Goal: Use online tool/utility: Utilize a website feature to perform a specific function

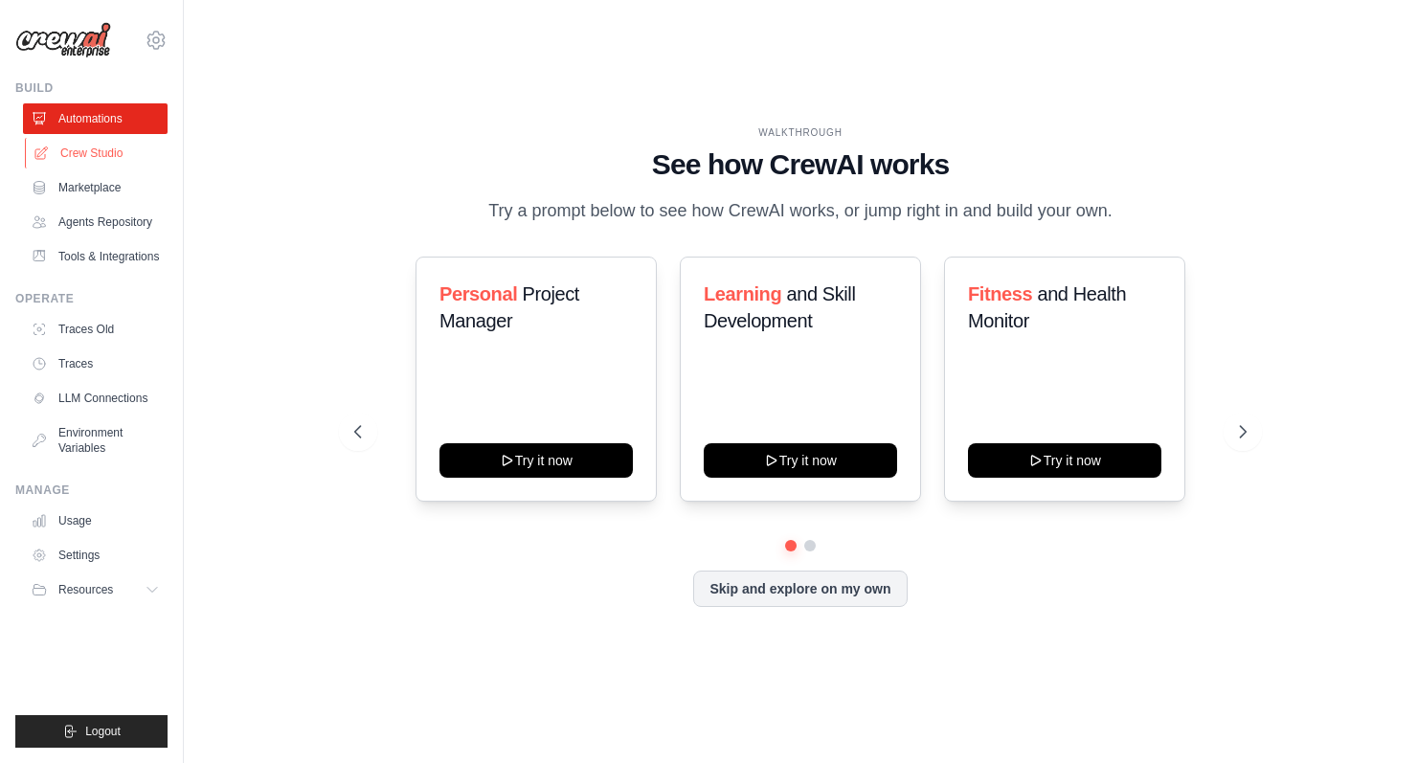
click at [113, 151] on link "Crew Studio" at bounding box center [97, 153] width 145 height 31
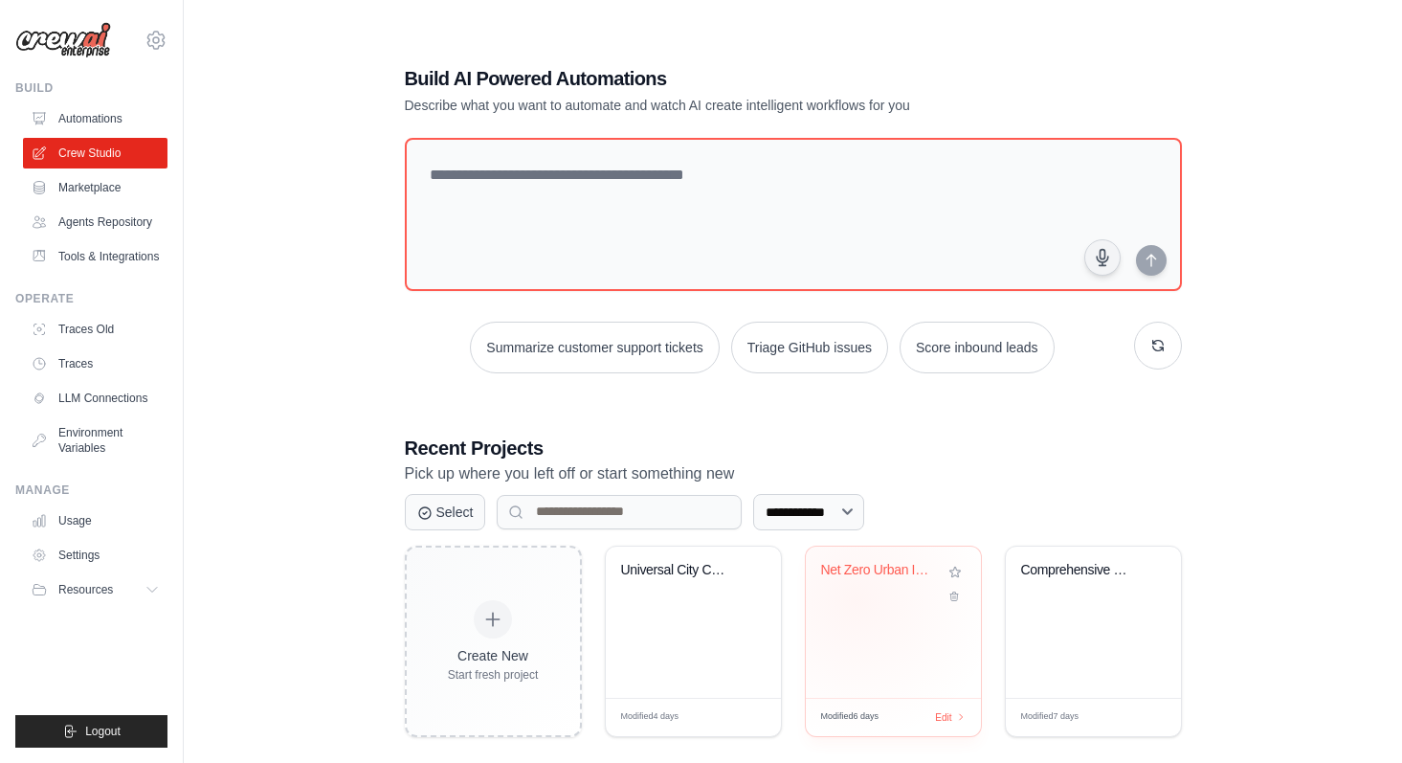
click at [856, 598] on div "Net Zero Urban Infrastructure Resea..." at bounding box center [893, 584] width 145 height 44
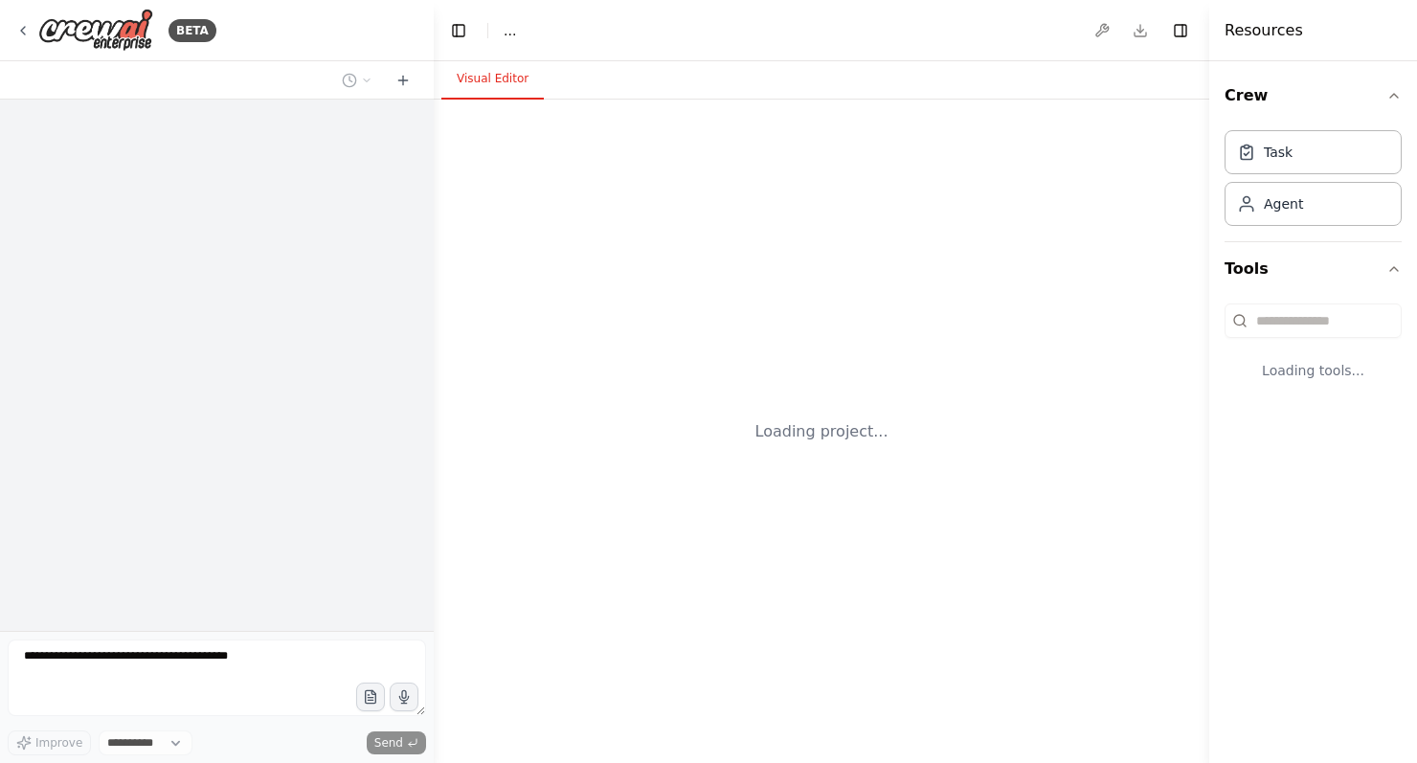
select select "****"
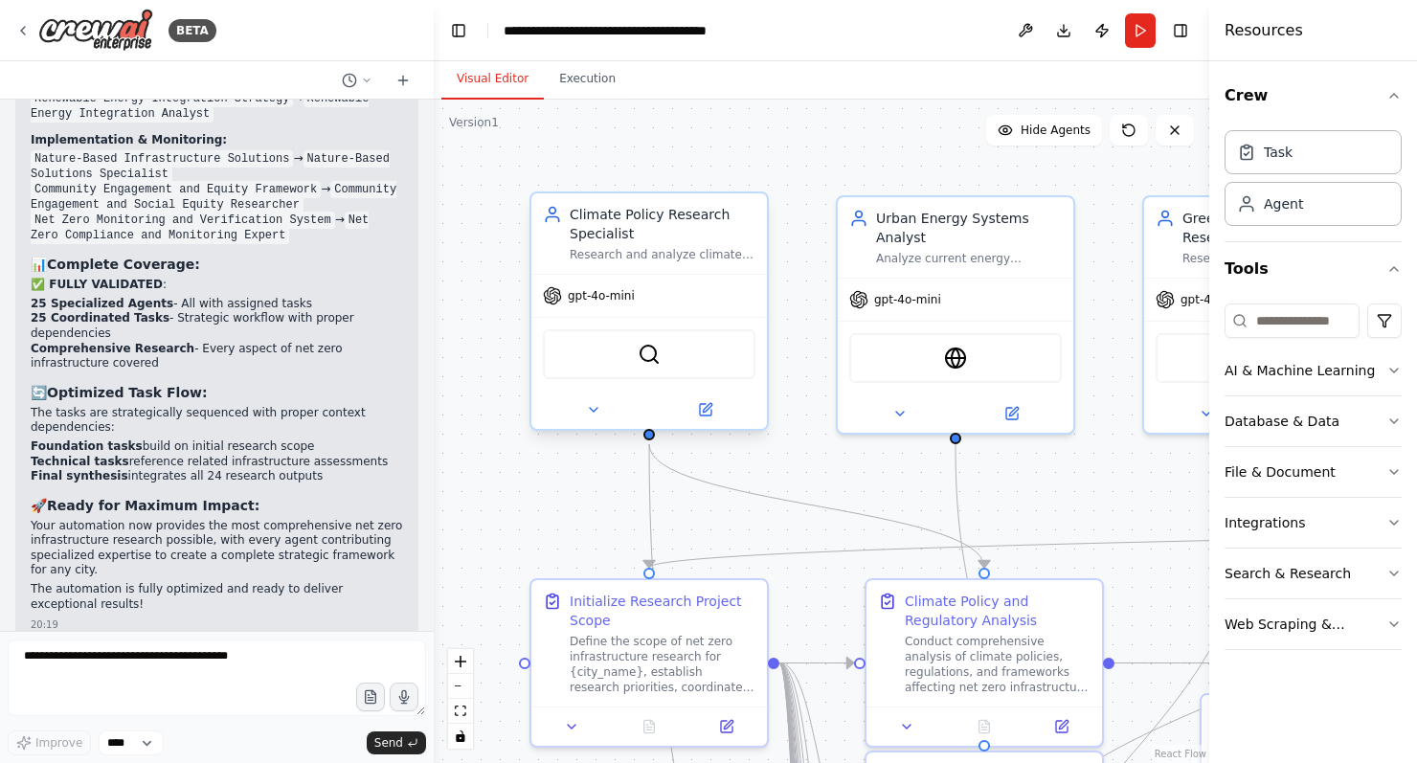
scroll to position [8798, 0]
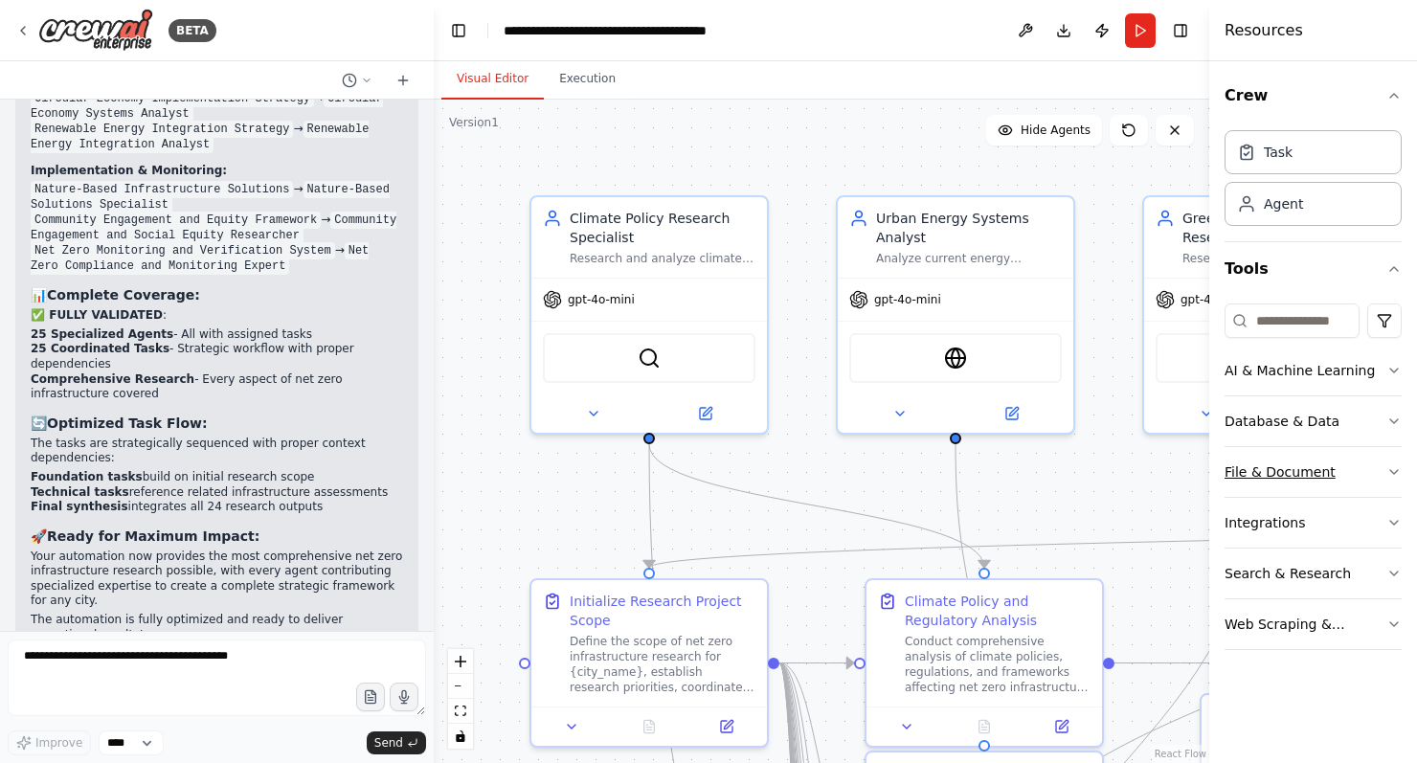
click at [1252, 469] on div "File & Document" at bounding box center [1279, 471] width 111 height 19
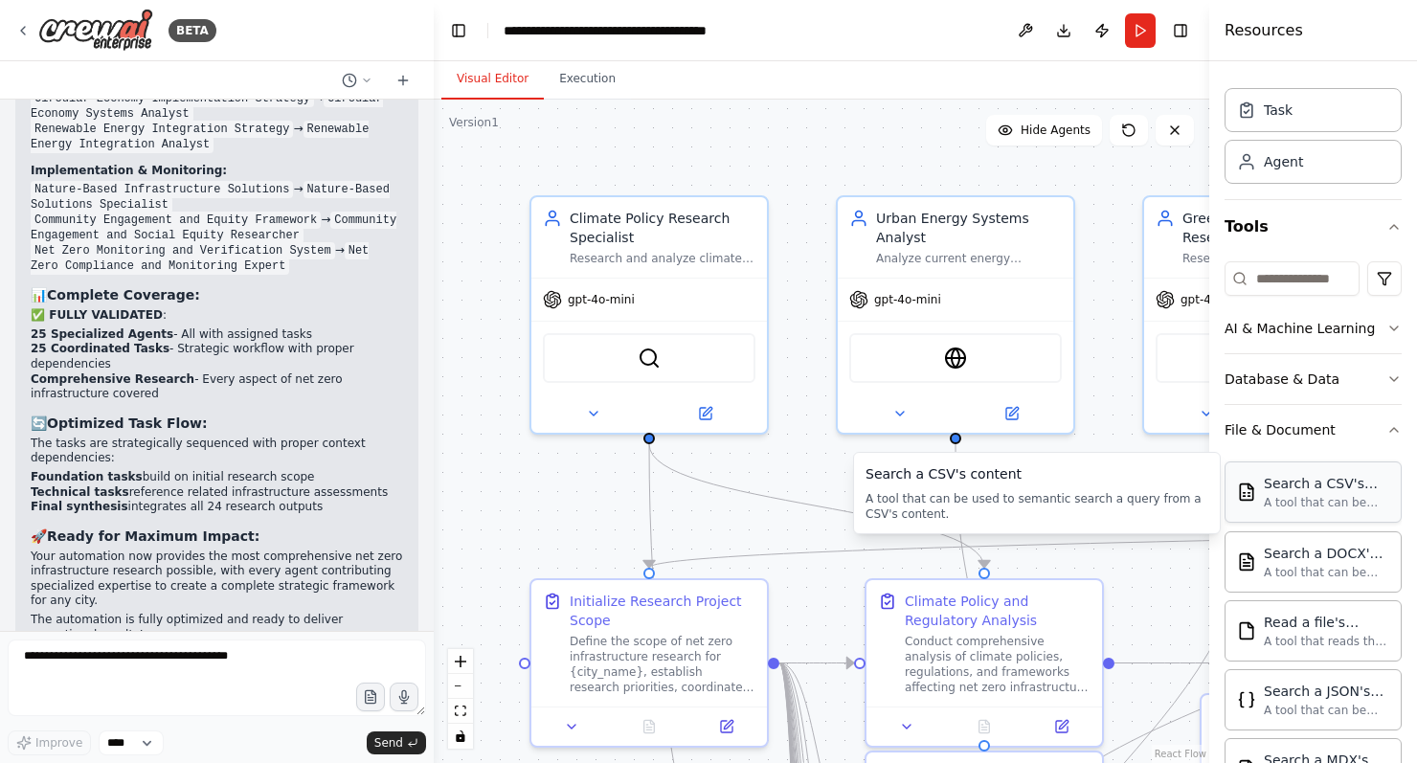
scroll to position [41, 0]
click at [1264, 381] on div "Database & Data" at bounding box center [1281, 379] width 115 height 19
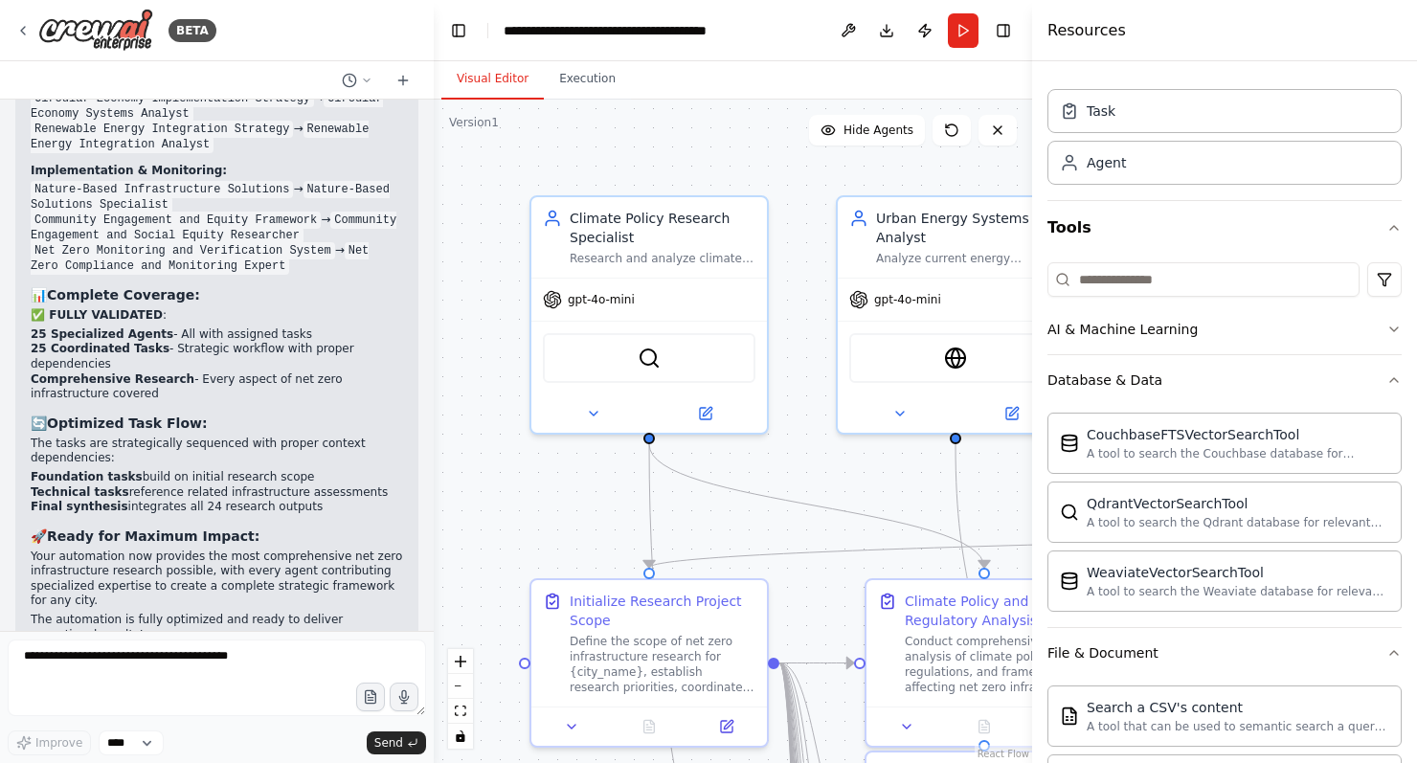
drag, startPoint x: 1208, startPoint y: 473, endPoint x: 1036, endPoint y: 460, distance: 172.7
click at [1032, 456] on div at bounding box center [1036, 381] width 8 height 763
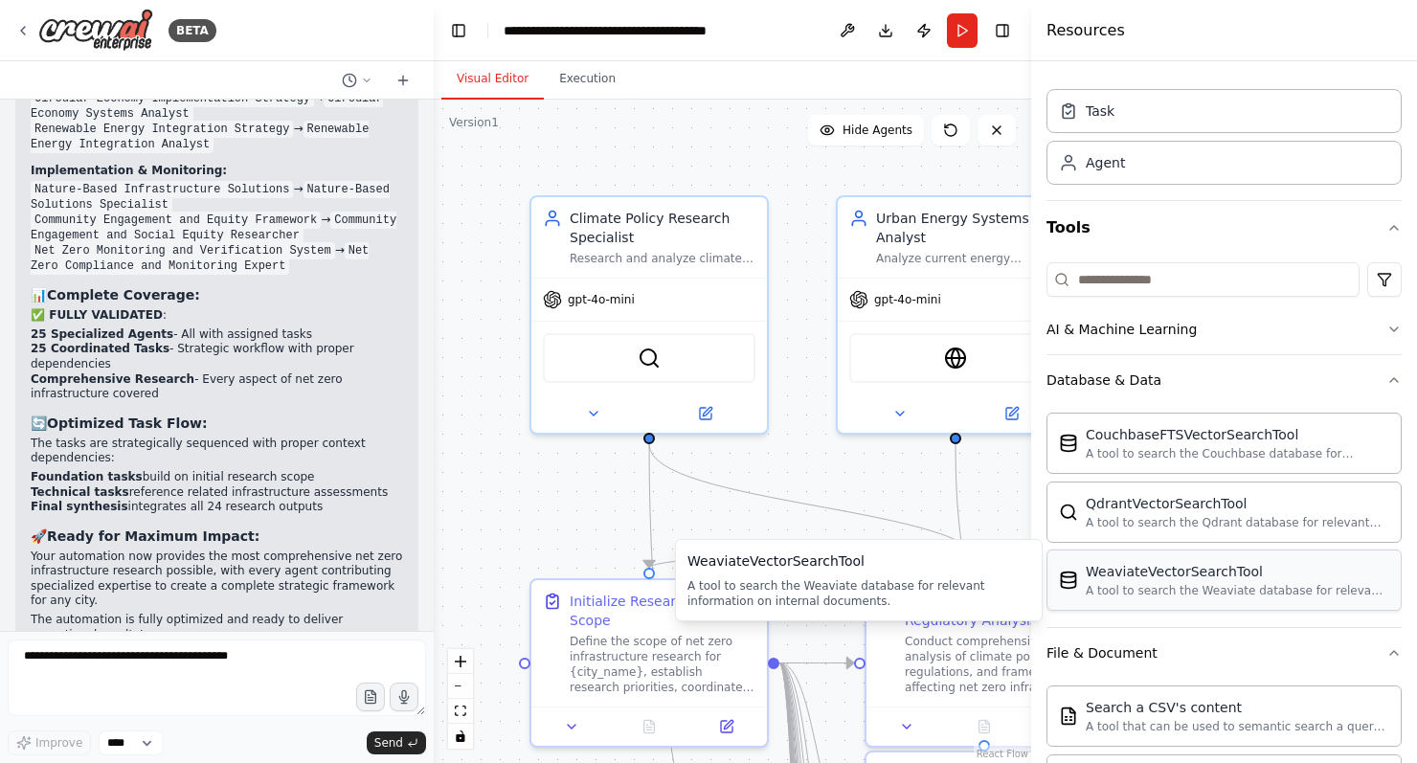
click at [1152, 586] on div "A tool to search the Weaviate database for relevant information on internal doc…" at bounding box center [1236, 590] width 303 height 15
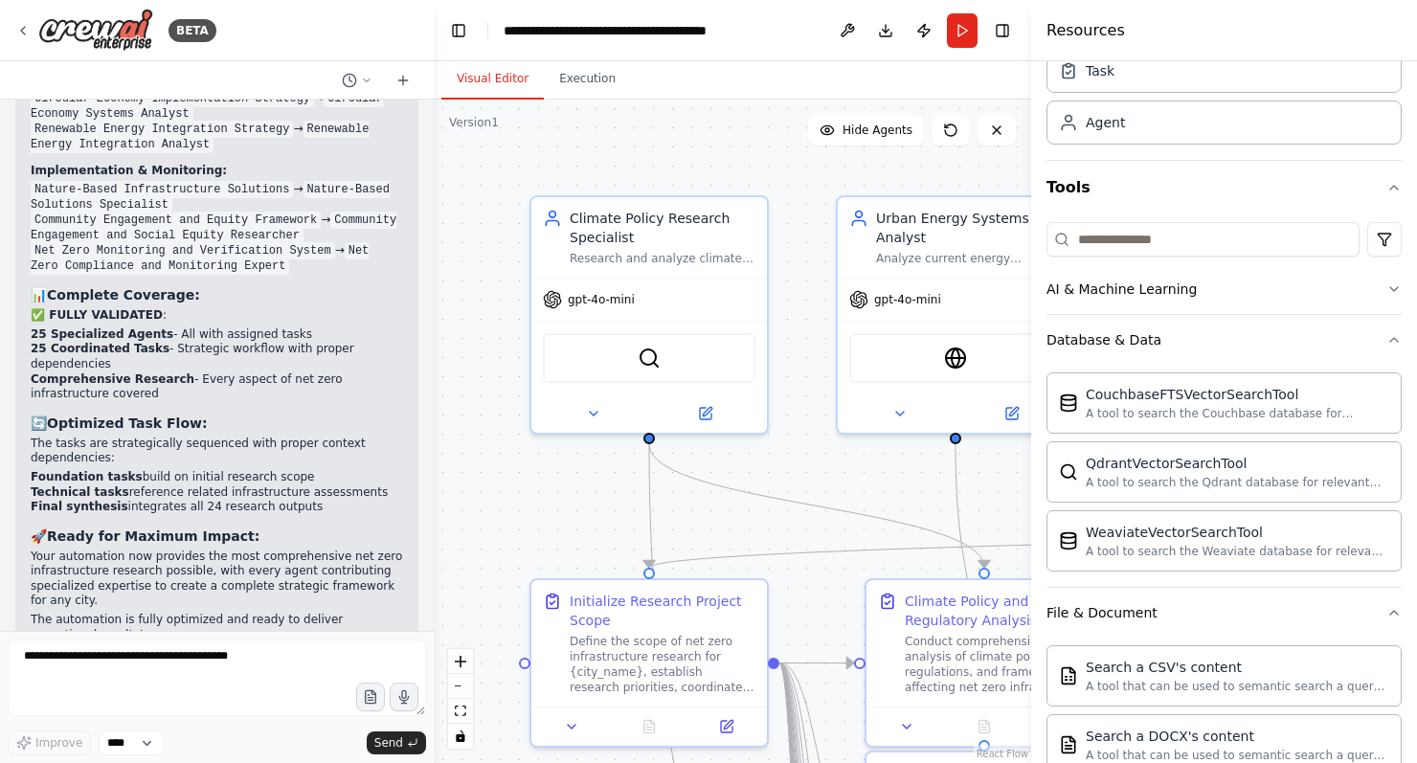
scroll to position [93, 0]
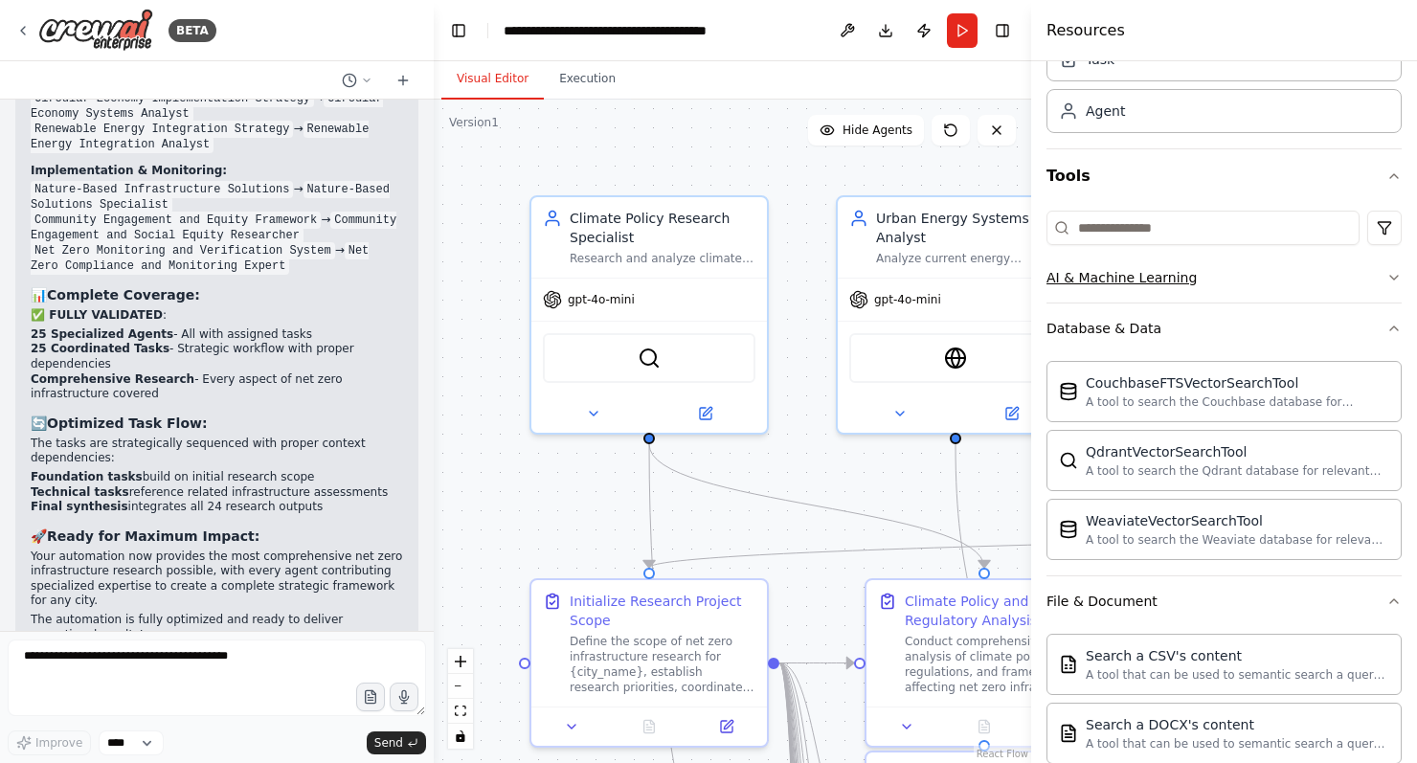
click at [1134, 282] on div "AI & Machine Learning" at bounding box center [1121, 277] width 150 height 19
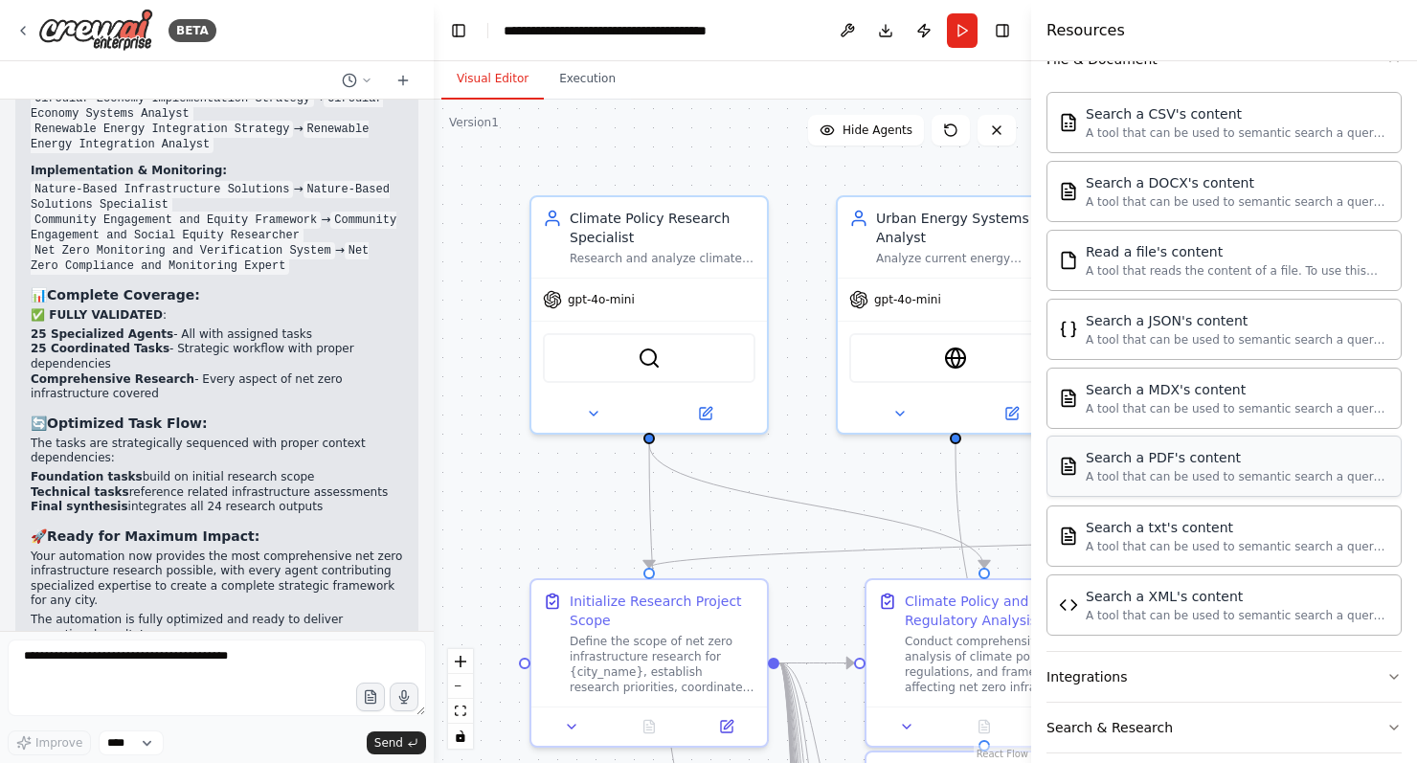
scroll to position [997, 0]
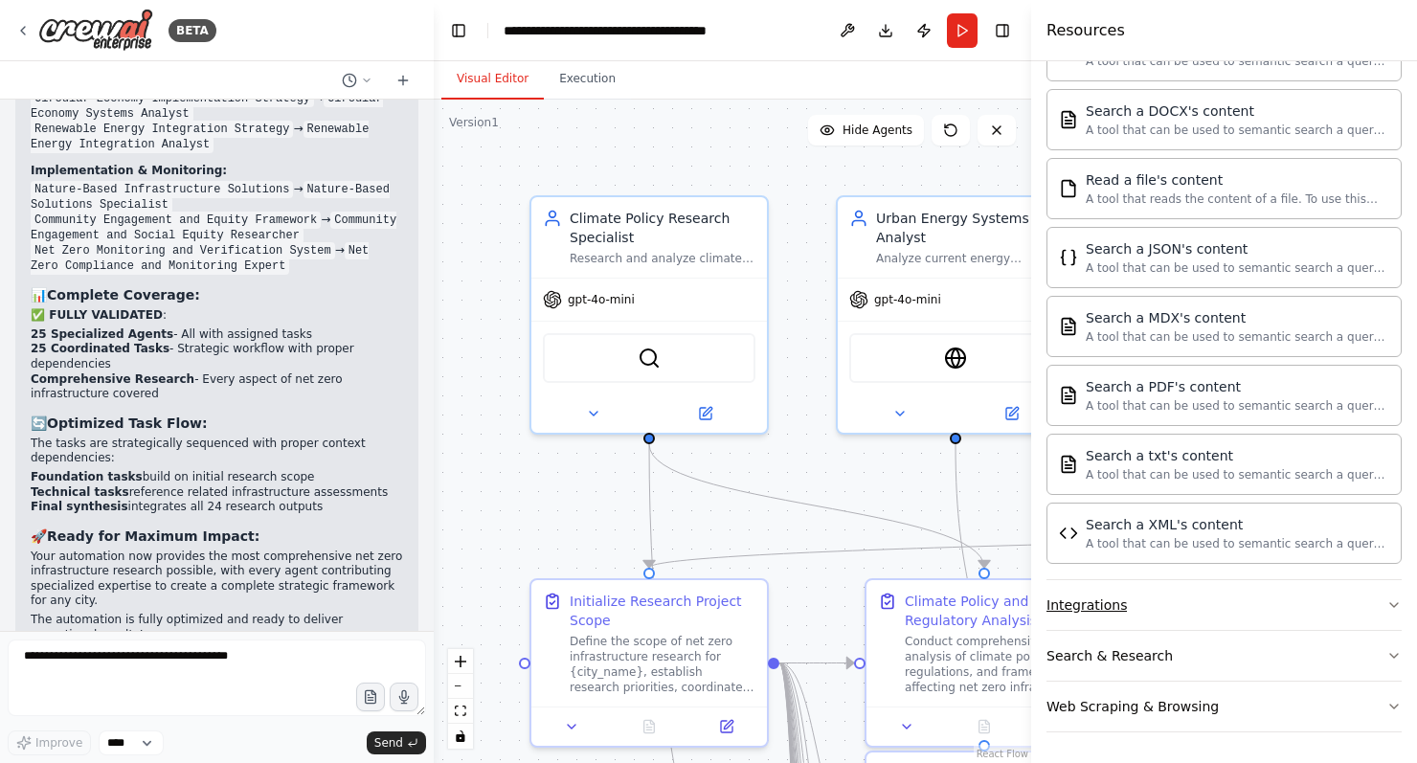
click at [1221, 605] on button "Integrations" at bounding box center [1223, 605] width 355 height 50
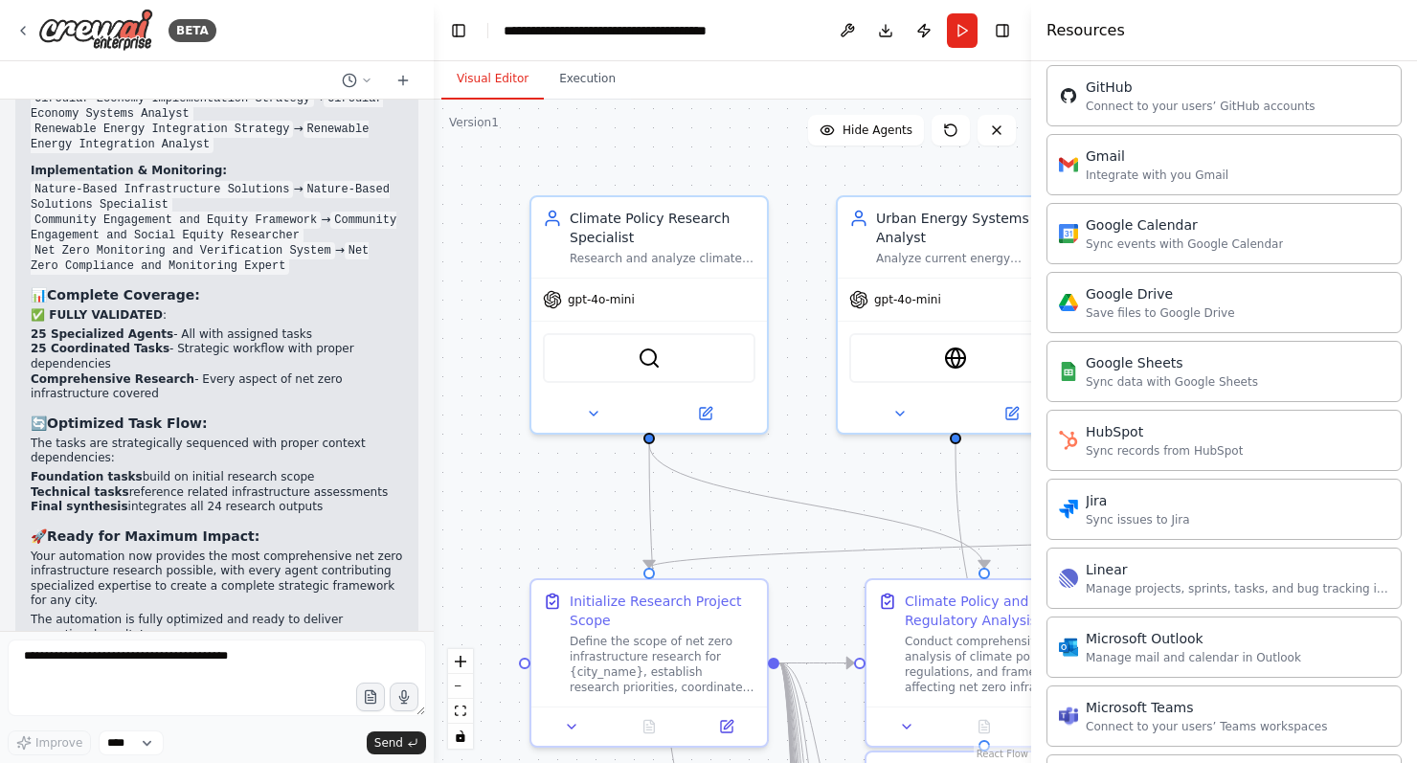
scroll to position [1864, 0]
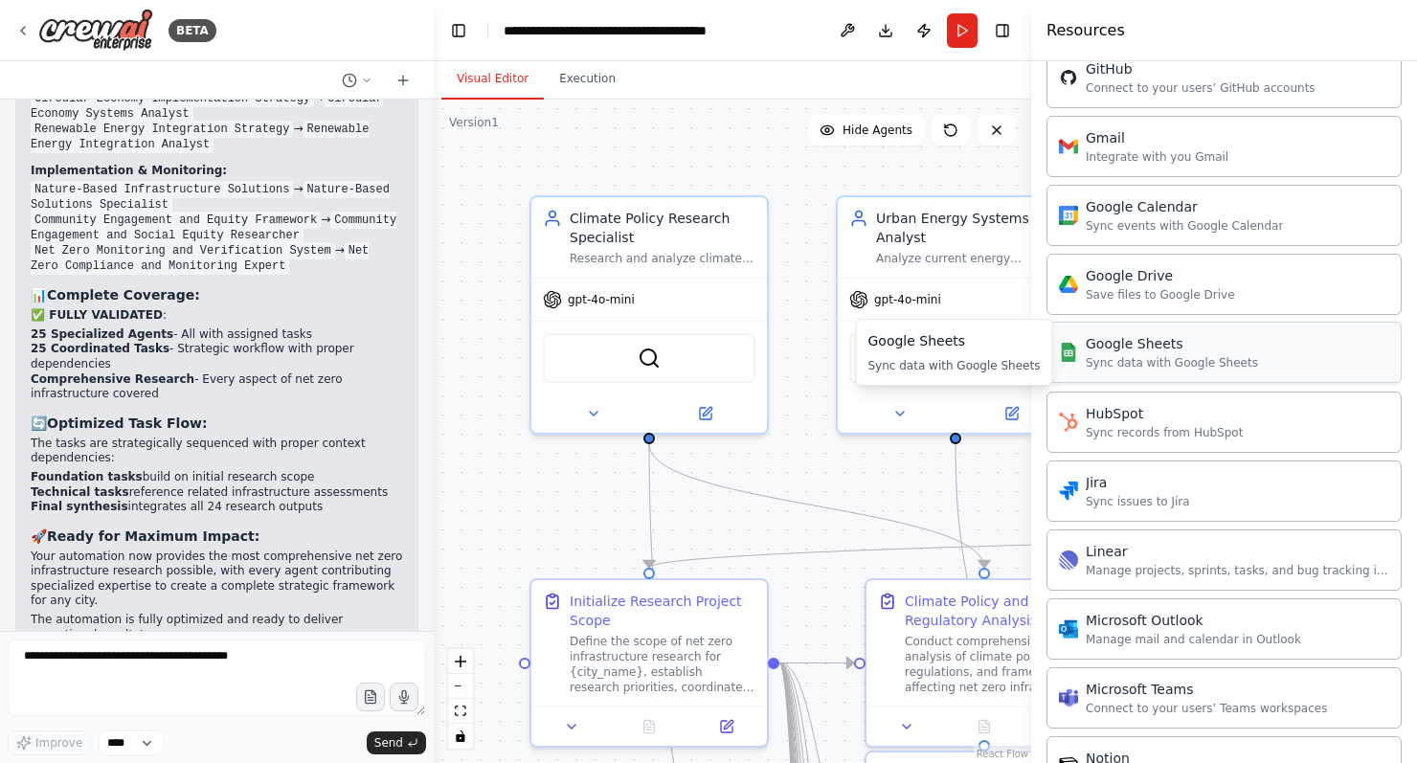
click at [1259, 350] on div "Google Sheets Sync data with Google Sheets" at bounding box center [1223, 352] width 355 height 61
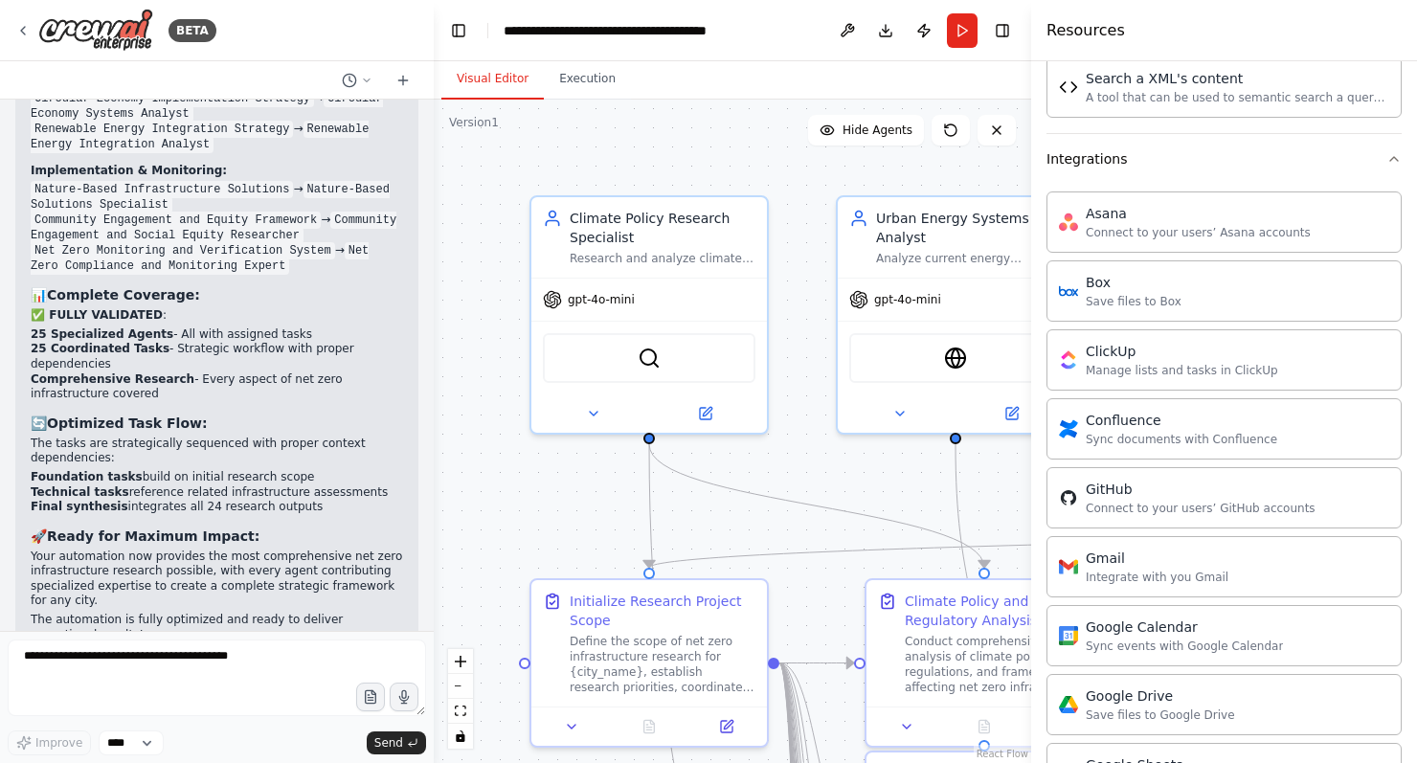
scroll to position [1423, 0]
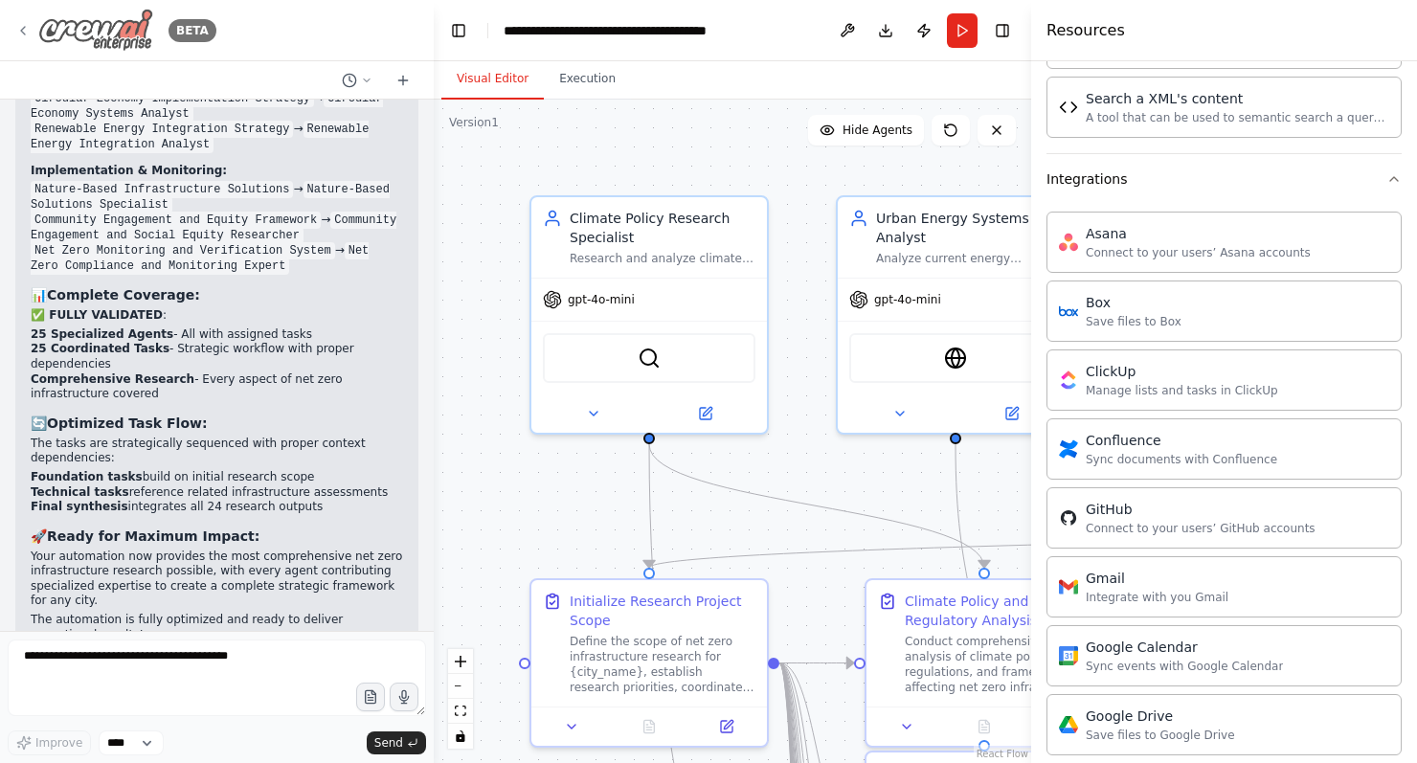
click at [27, 28] on icon at bounding box center [22, 30] width 15 height 15
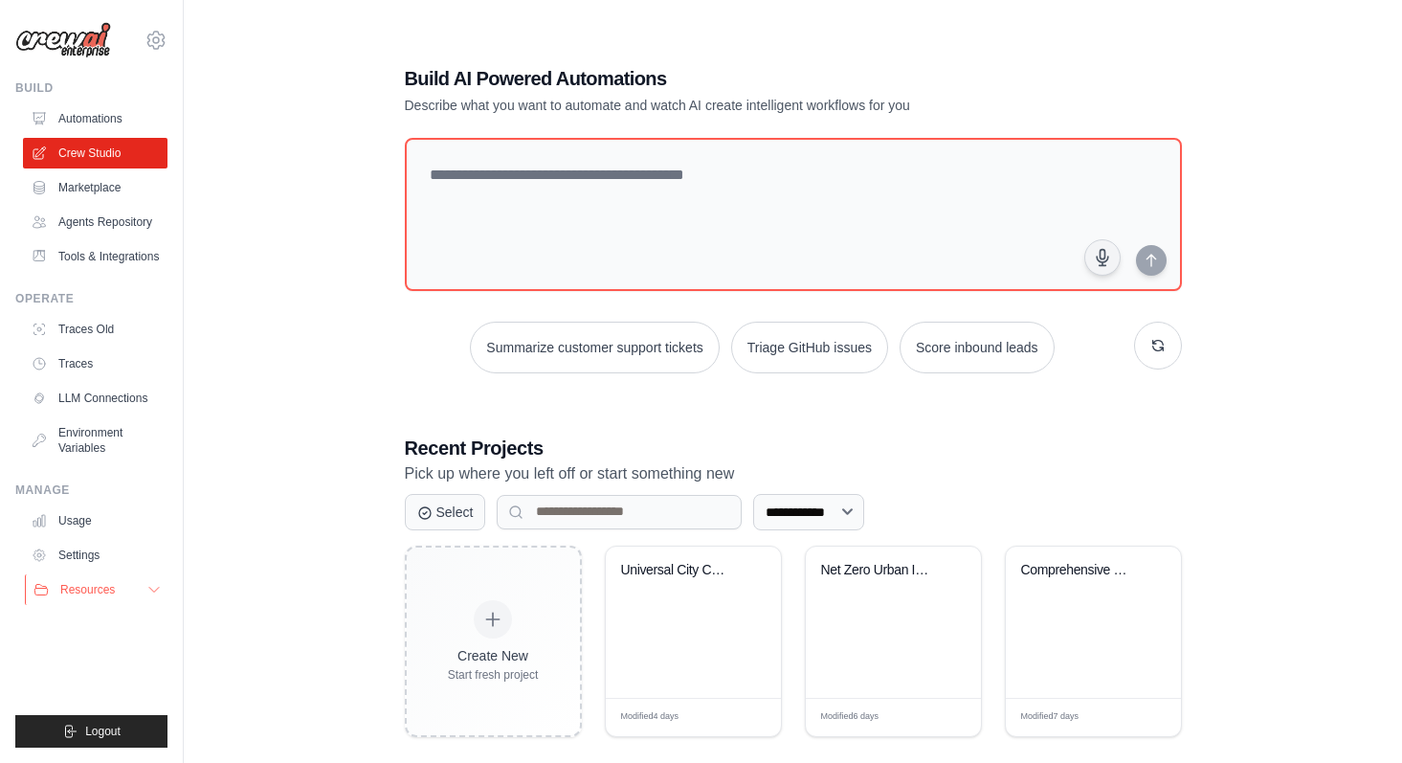
click at [85, 597] on span "Resources" at bounding box center [87, 589] width 55 height 15
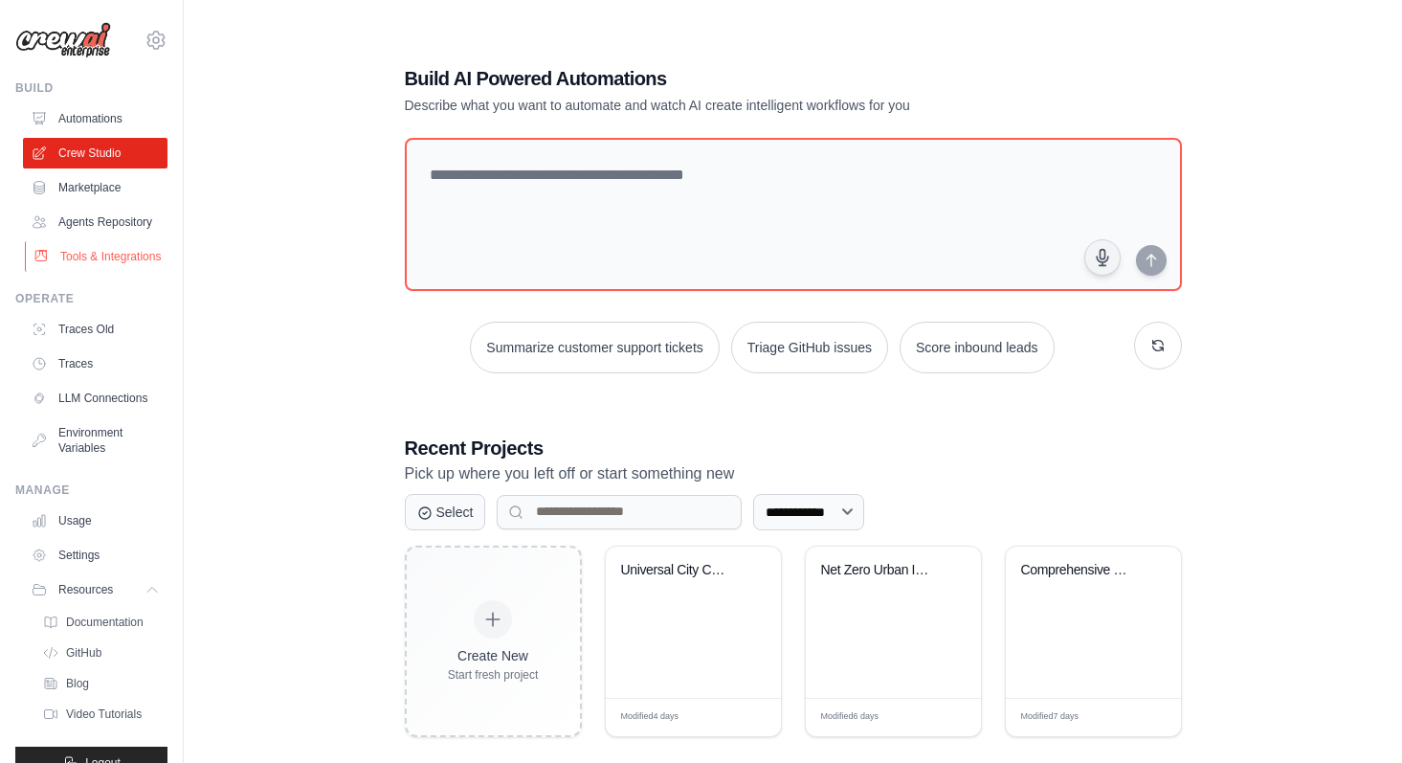
click at [107, 272] on link "Tools & Integrations" at bounding box center [97, 256] width 145 height 31
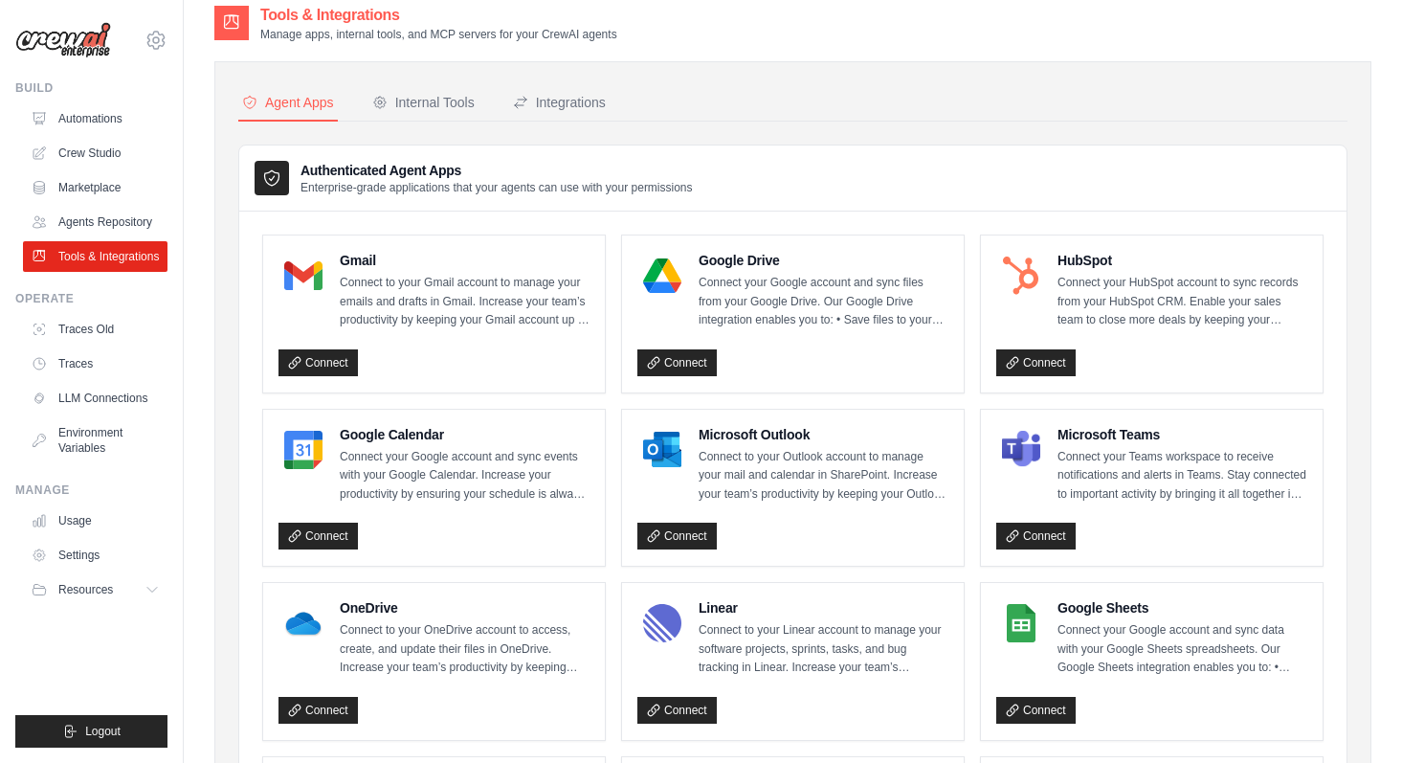
scroll to position [12, 0]
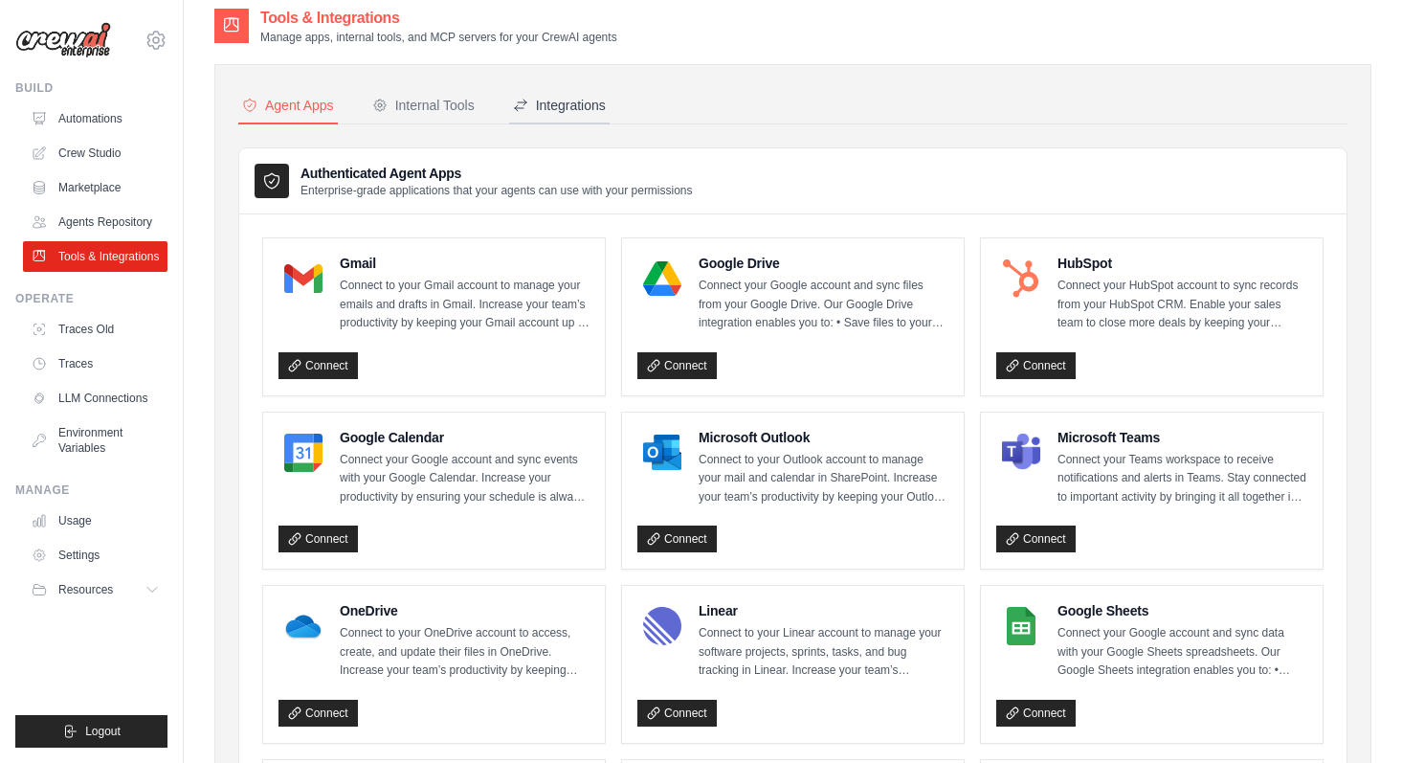
click at [557, 101] on div "Integrations" at bounding box center [559, 105] width 93 height 19
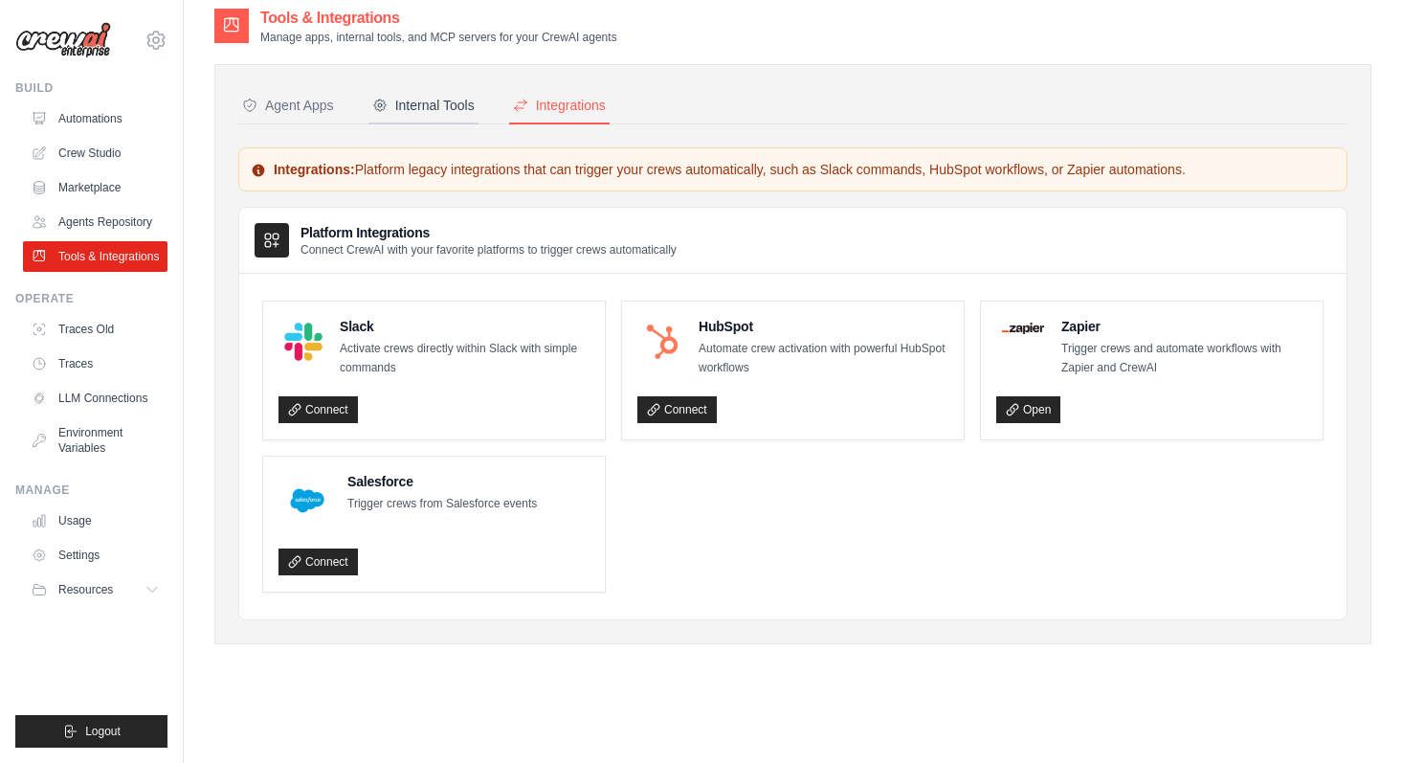
click at [460, 108] on div "Internal Tools" at bounding box center [423, 105] width 102 height 19
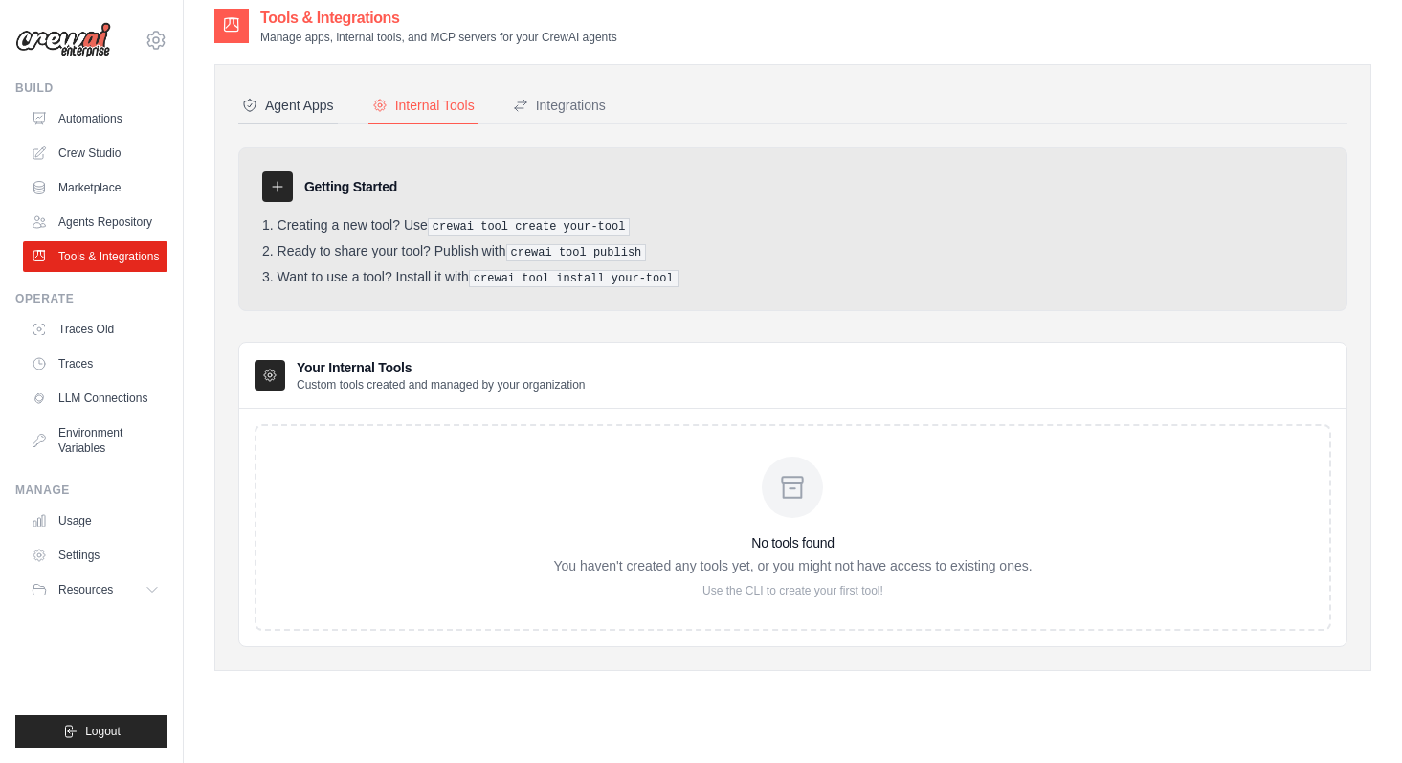
click at [285, 114] on div "Agent Apps" at bounding box center [288, 105] width 92 height 19
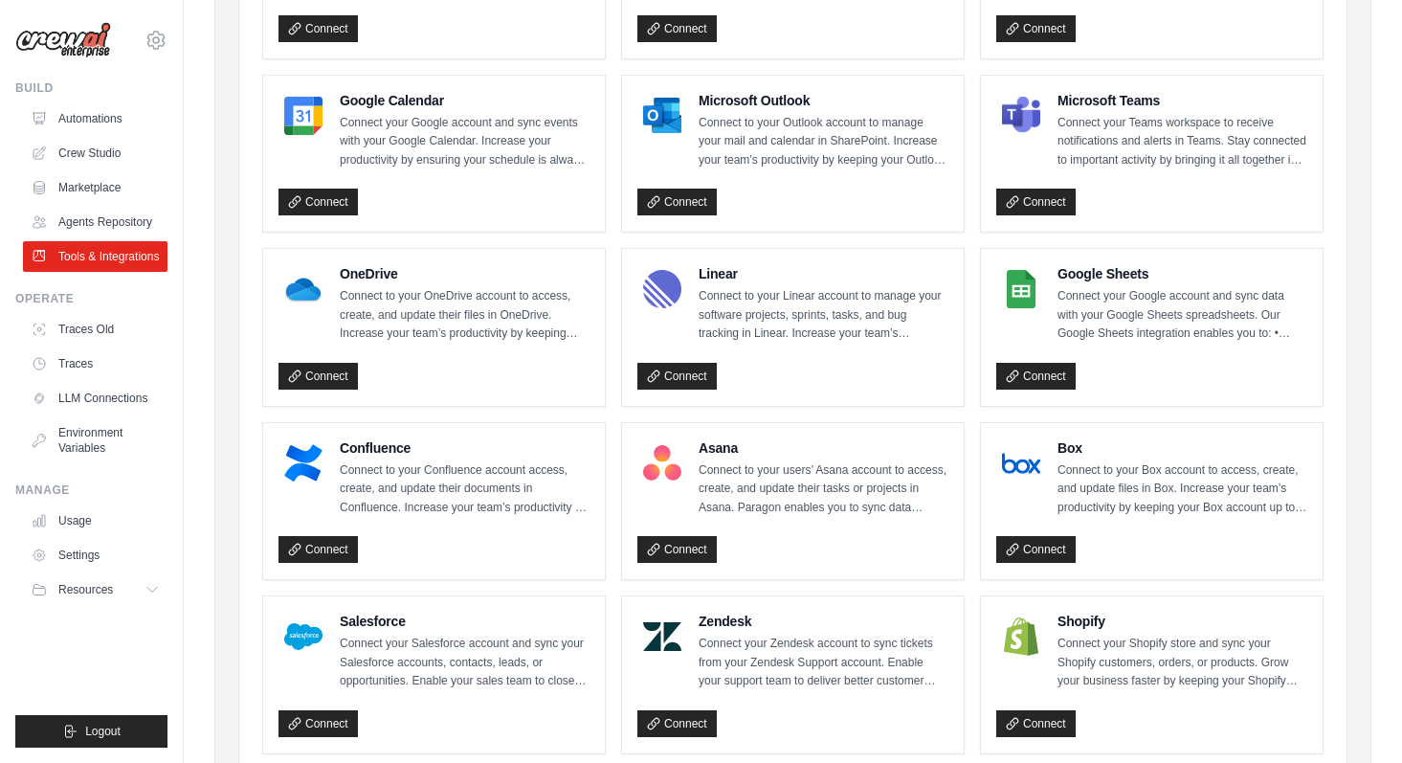
scroll to position [356, 0]
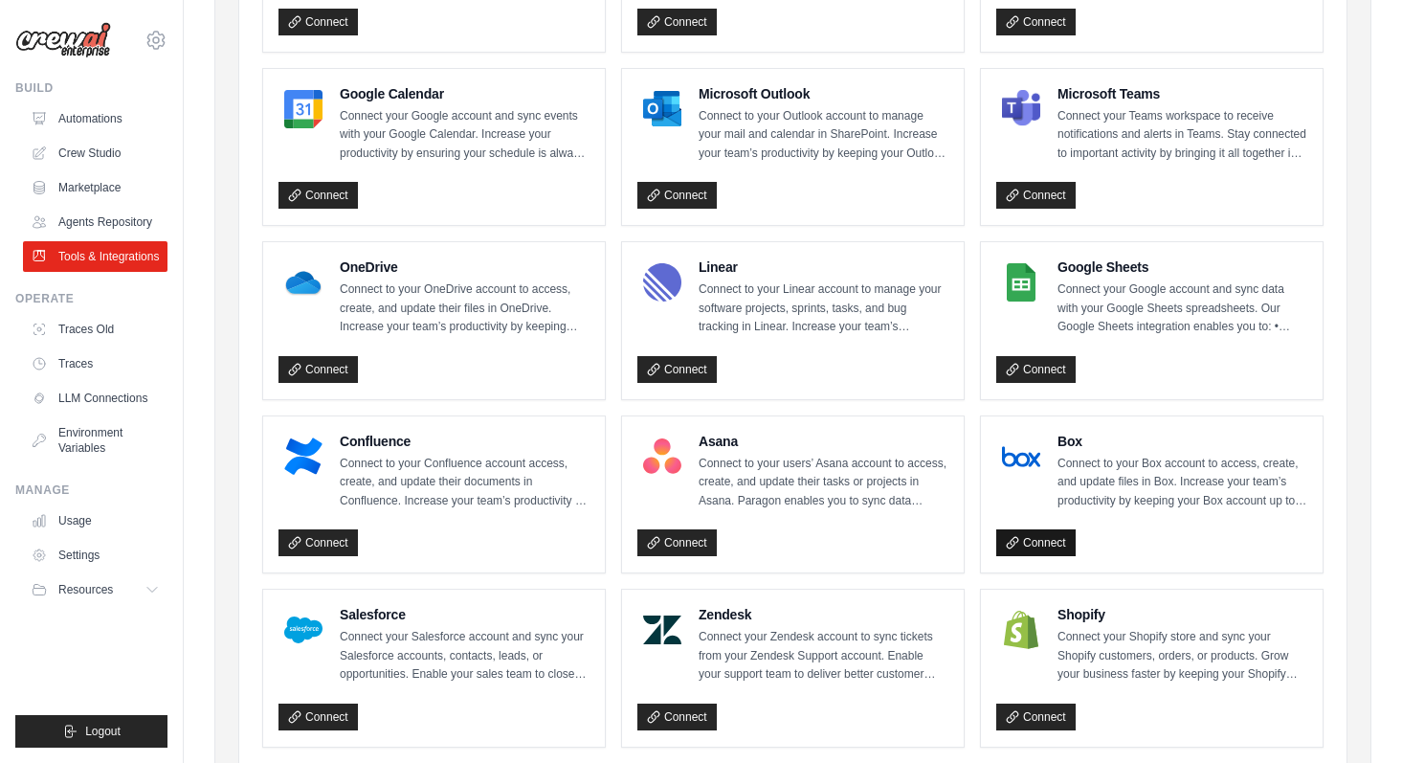
click at [1020, 530] on link "Connect" at bounding box center [1035, 542] width 79 height 27
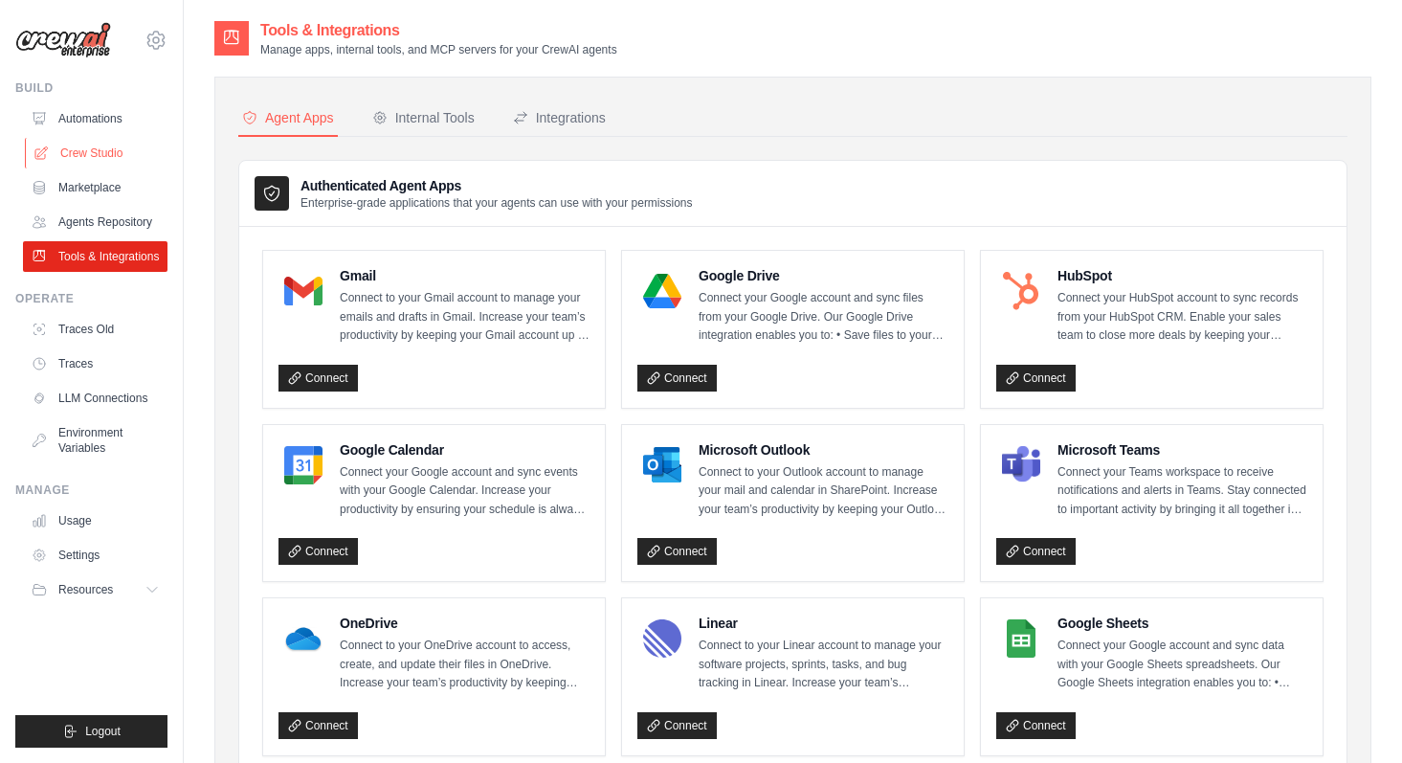
click at [98, 162] on link "Crew Studio" at bounding box center [97, 153] width 145 height 31
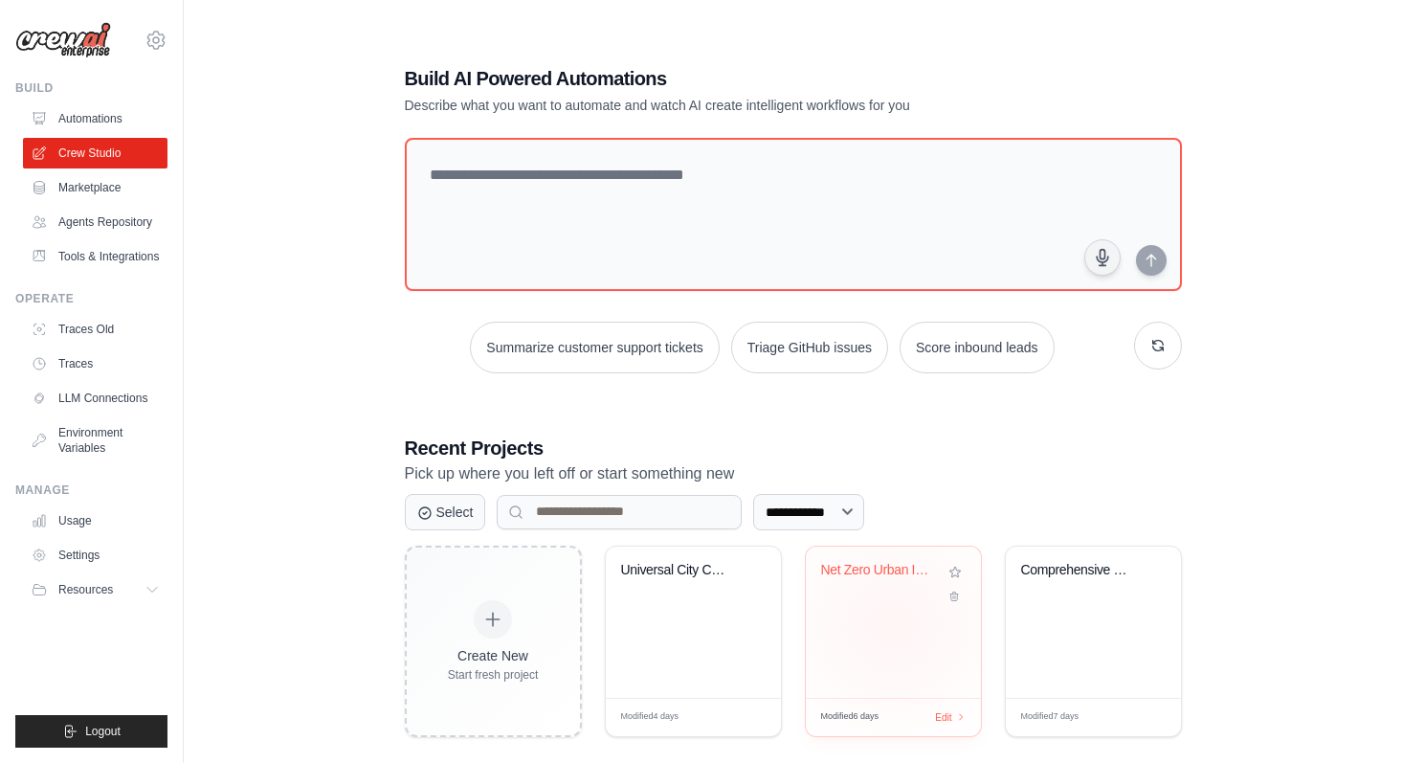
click at [892, 623] on div "Net Zero Urban Infrastructure Resea..." at bounding box center [893, 622] width 175 height 151
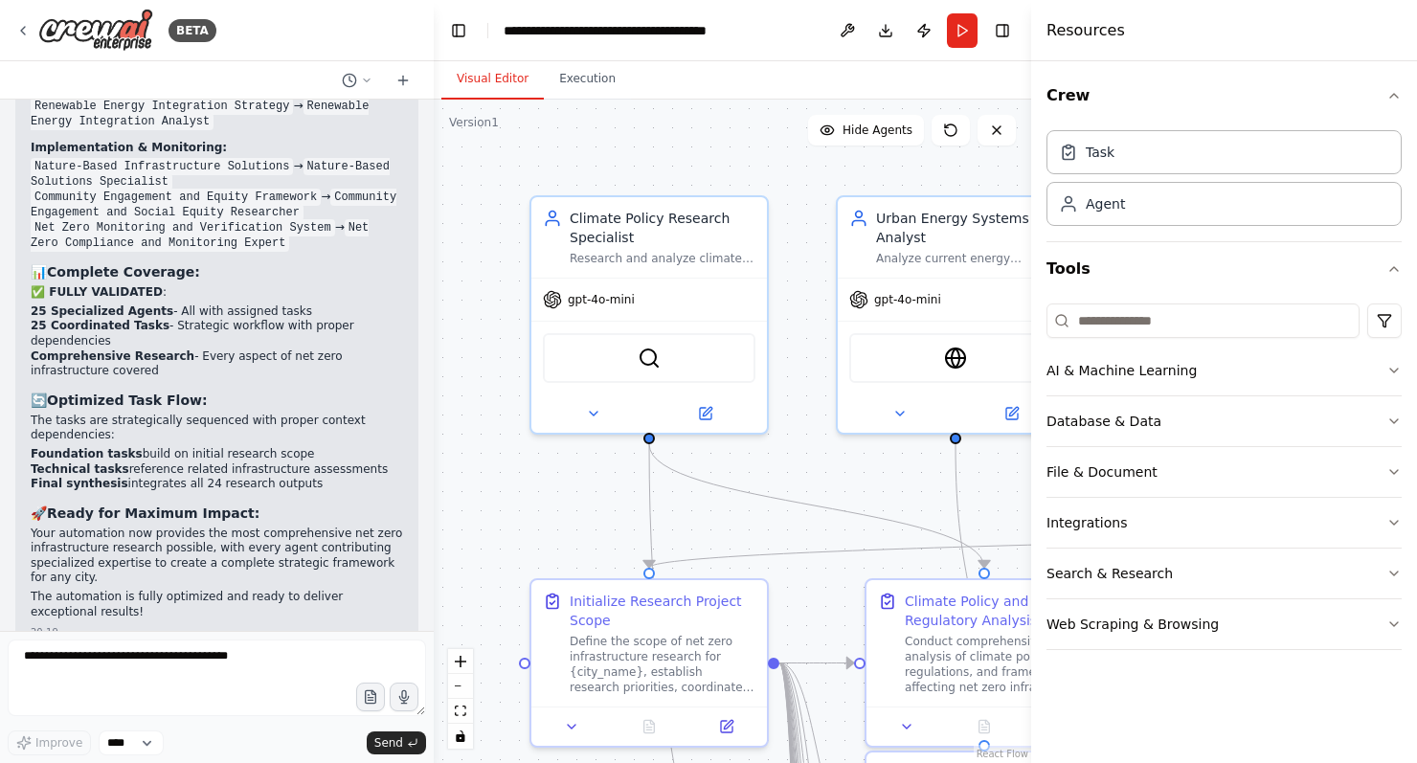
scroll to position [8798, 0]
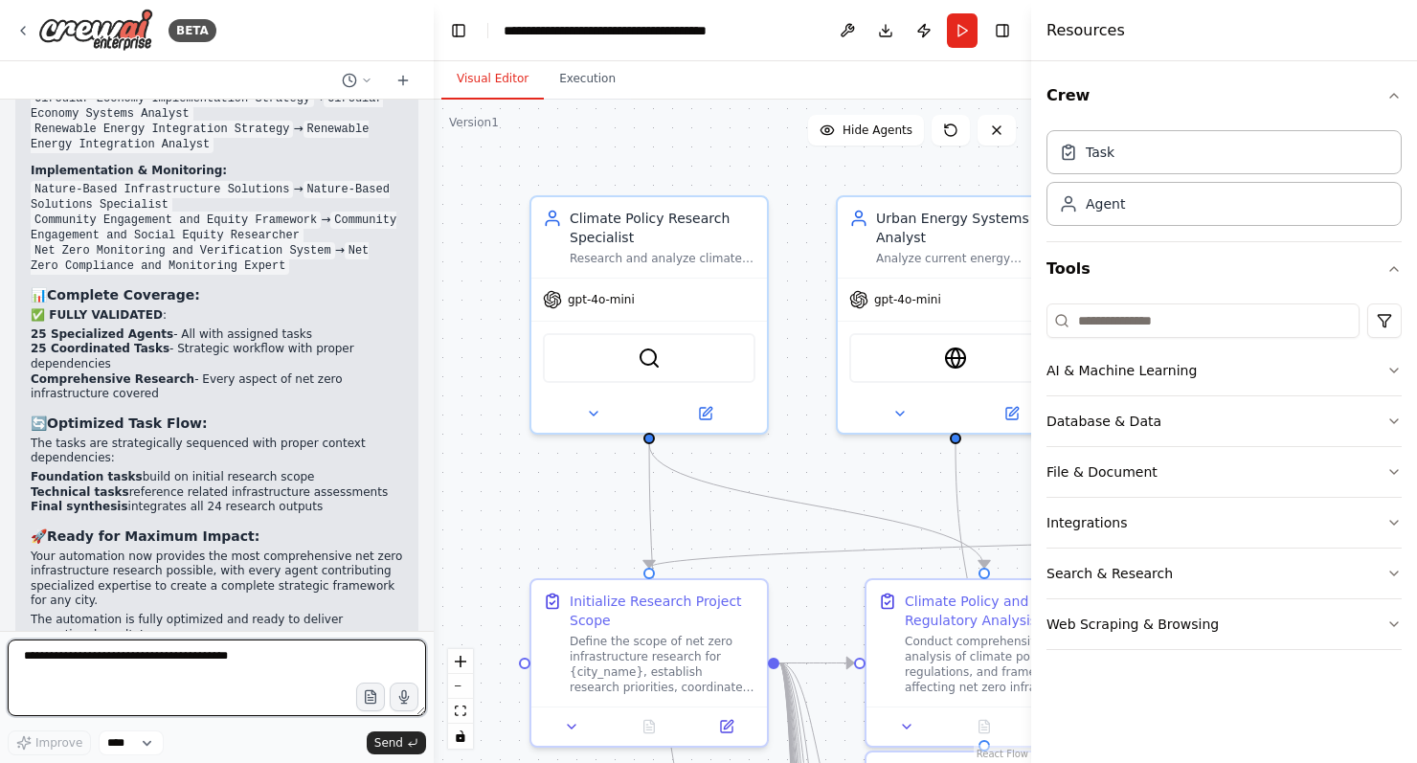
click at [118, 667] on textarea at bounding box center [217, 677] width 418 height 77
type textarea "**********"
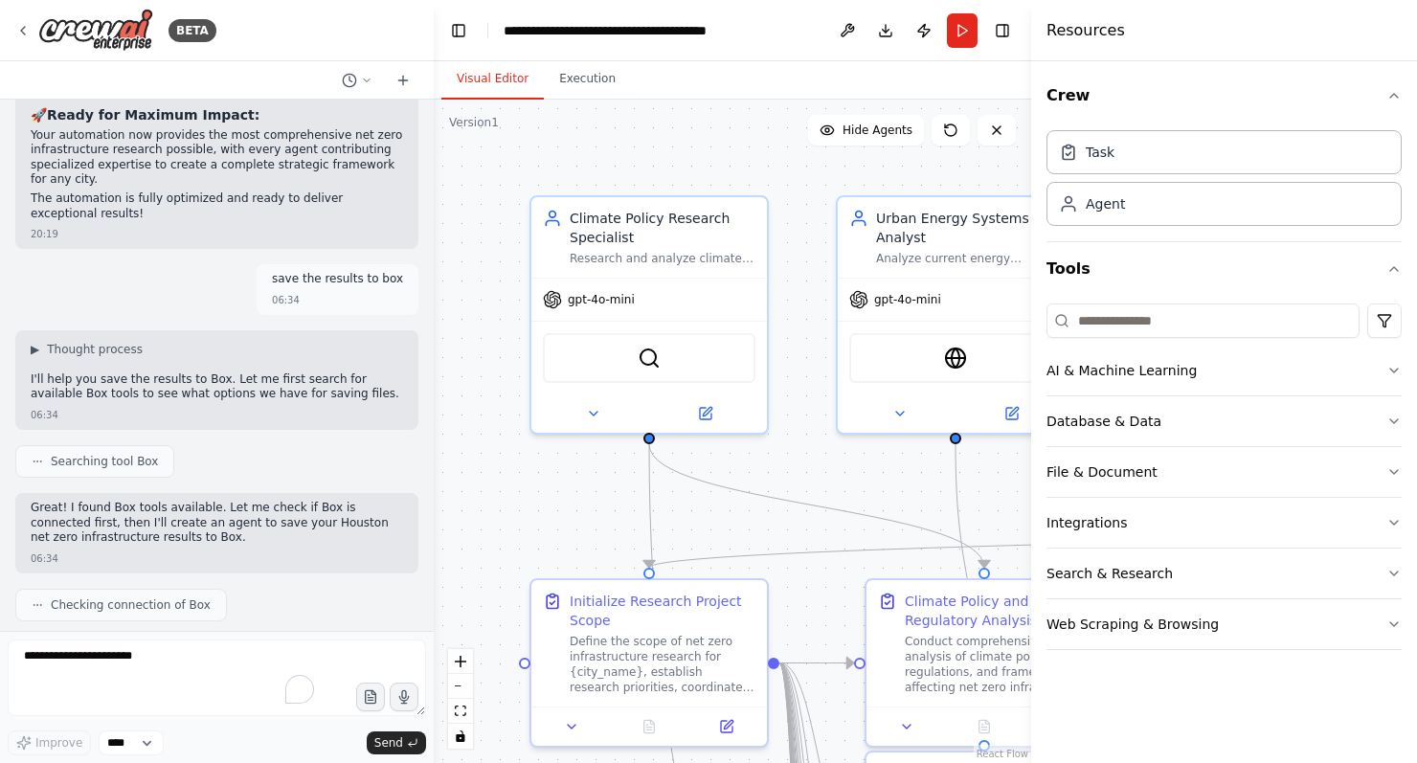
scroll to position [9349, 0]
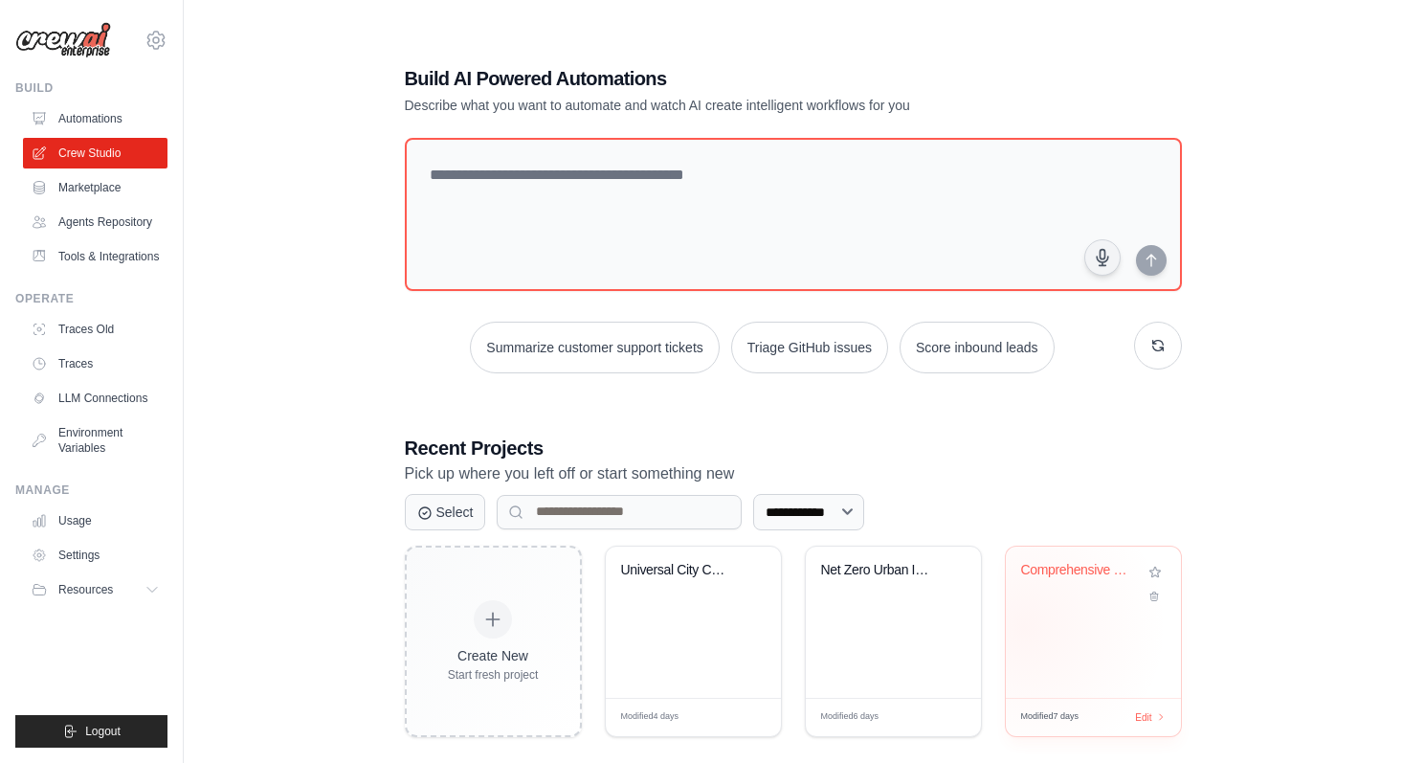
click at [1023, 626] on div "Comprehensive City Net Zero Intelli..." at bounding box center [1093, 622] width 175 height 151
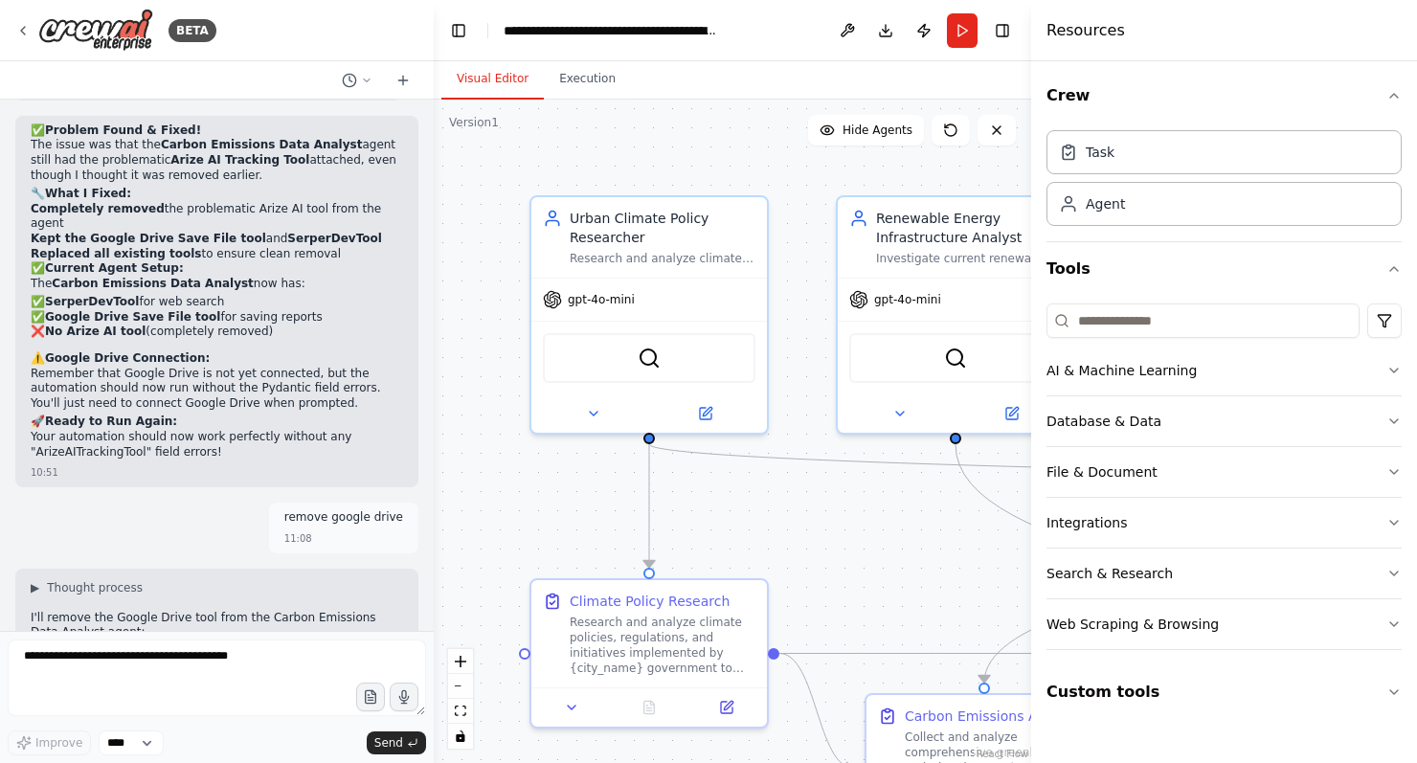
scroll to position [45449, 0]
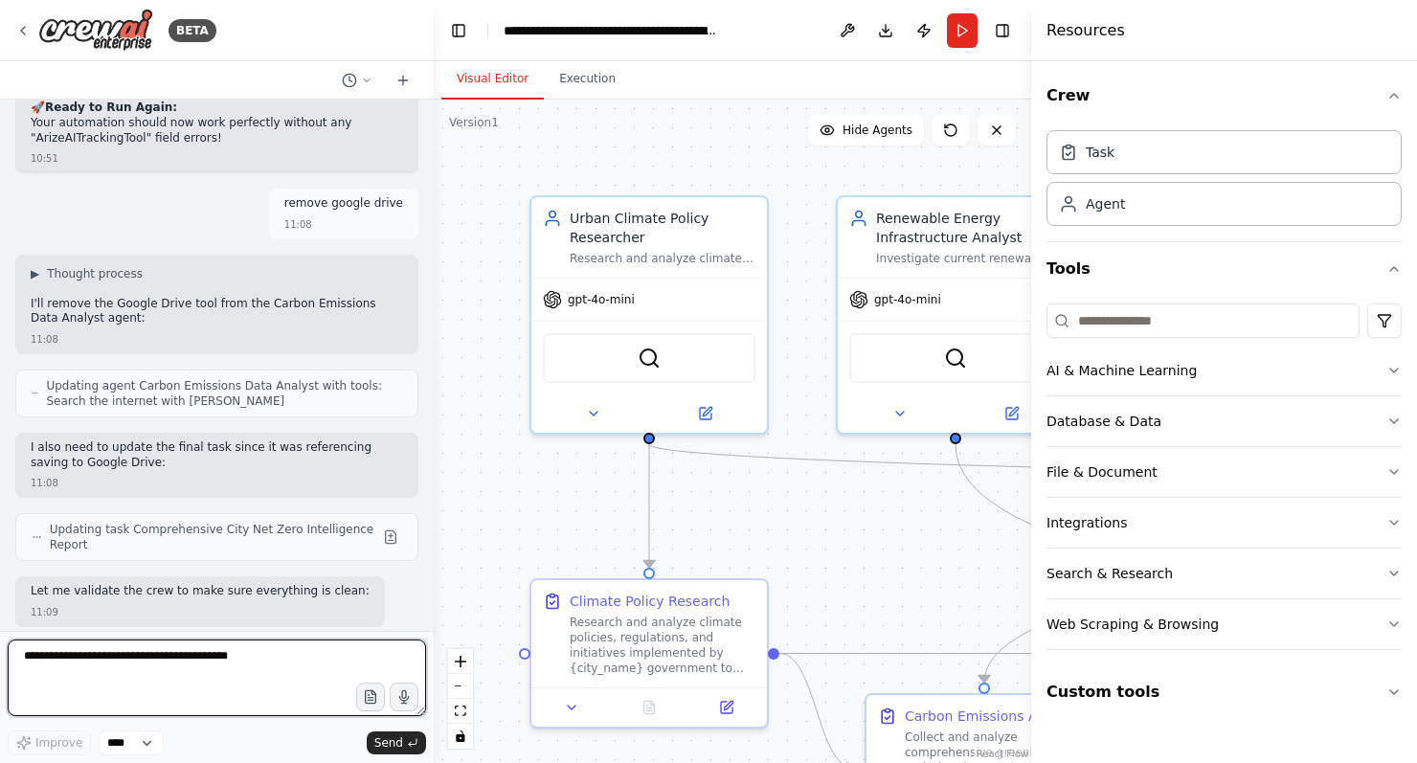
click at [125, 674] on textarea at bounding box center [217, 677] width 418 height 77
type textarea "**********"
click at [283, 649] on textarea "**********" at bounding box center [217, 677] width 418 height 77
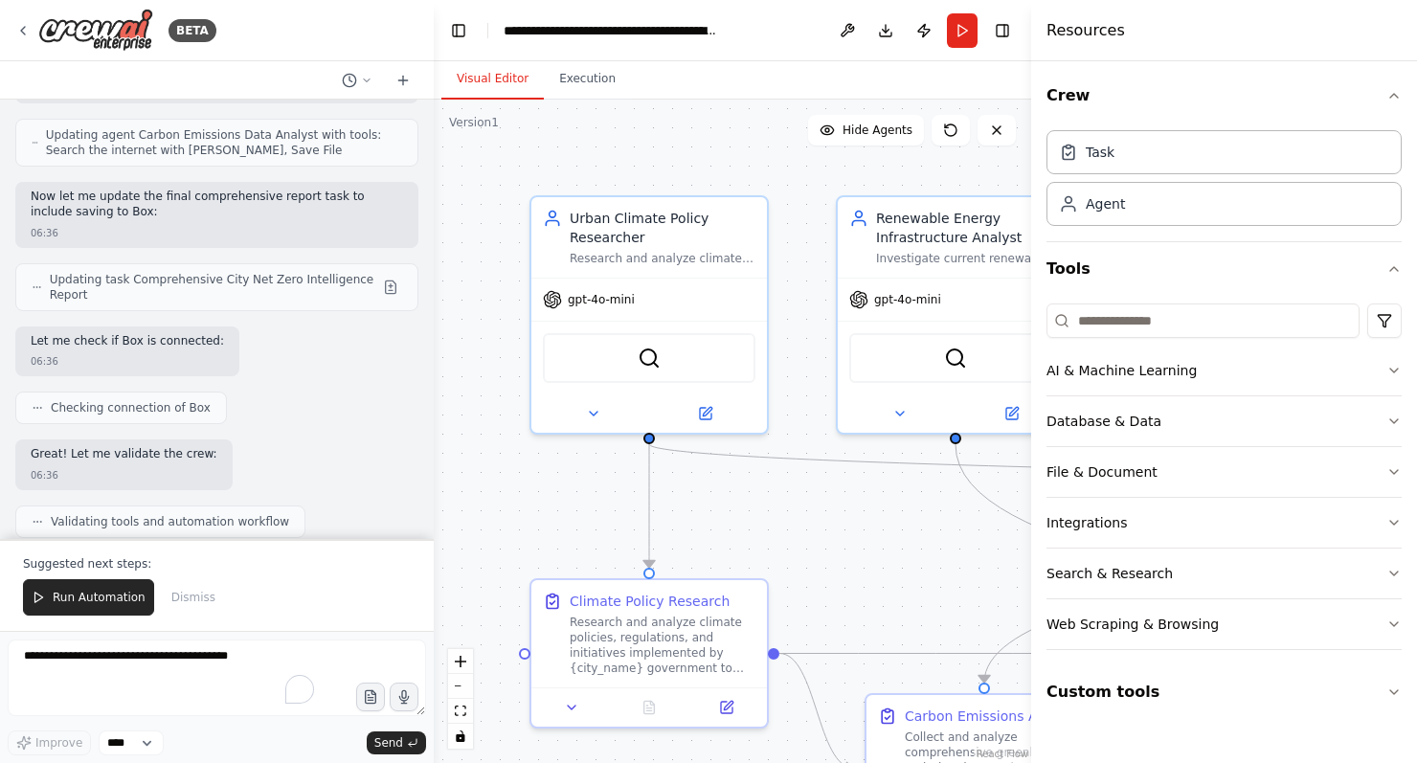
scroll to position [46737, 0]
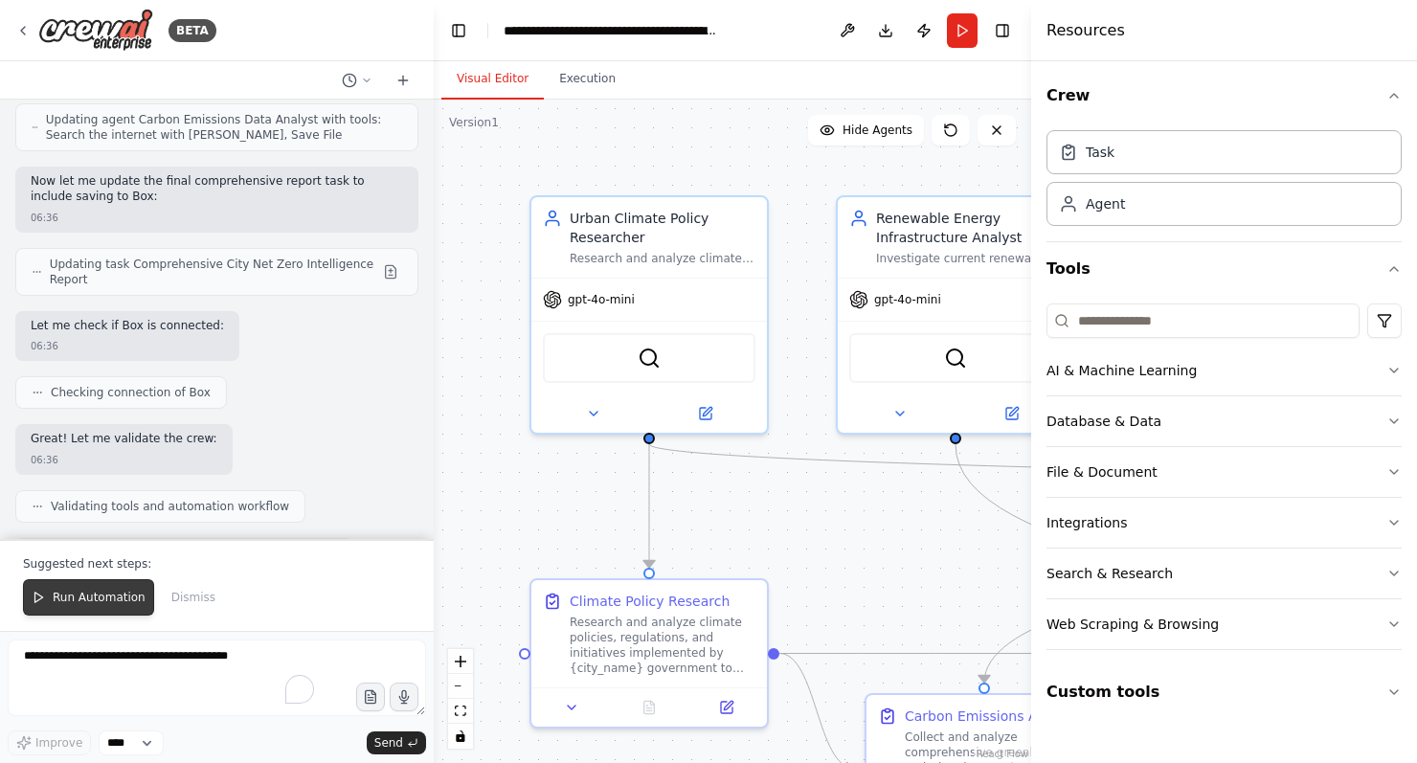
click at [93, 600] on span "Run Automation" at bounding box center [99, 597] width 93 height 15
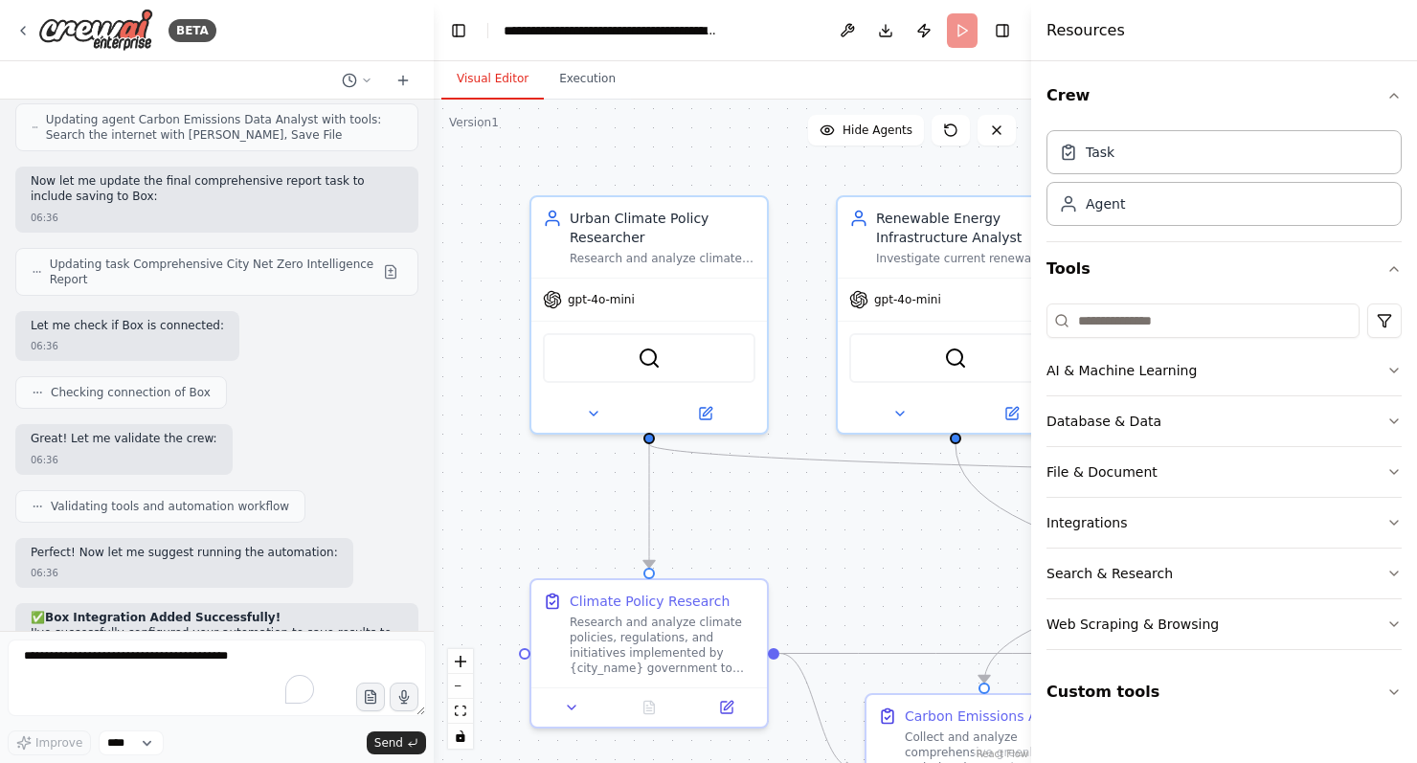
scroll to position [46646, 0]
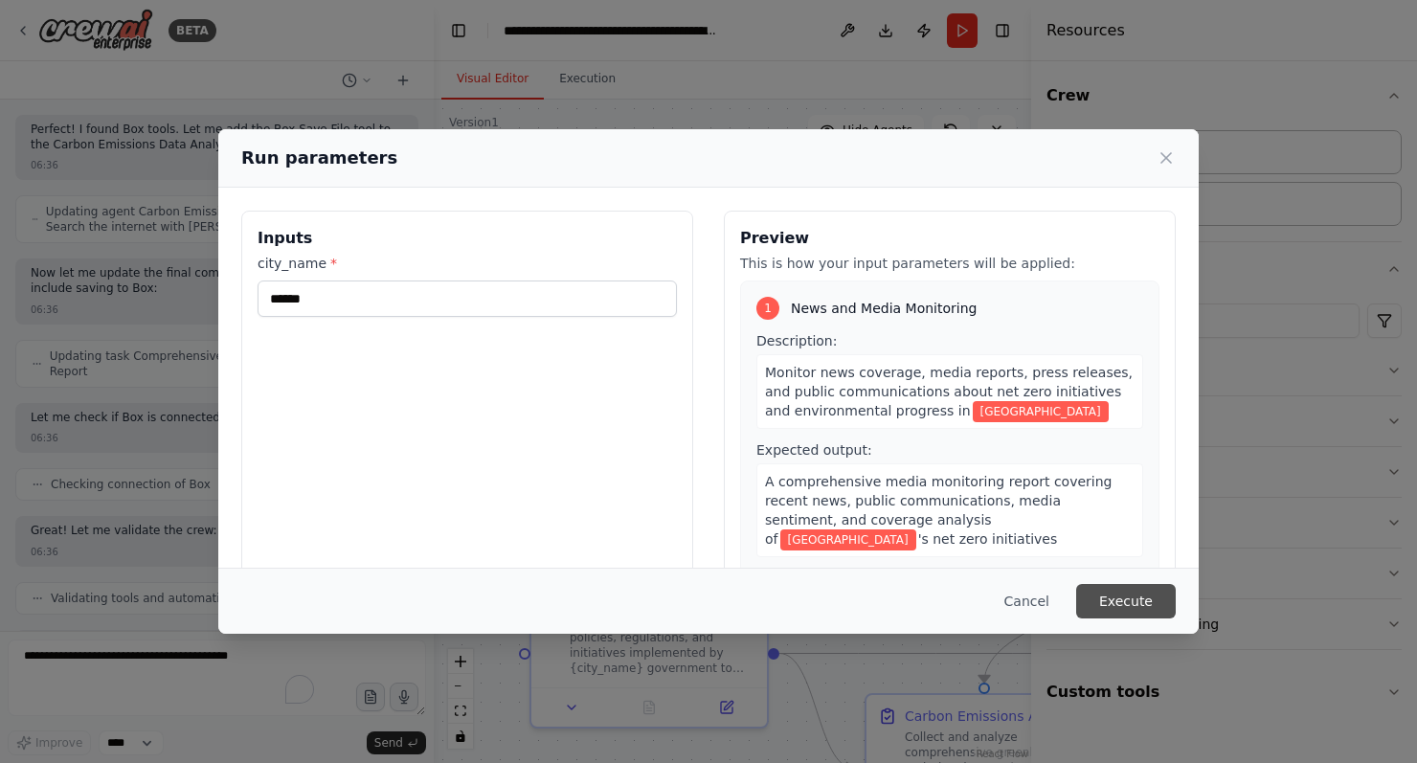
click at [1107, 606] on button "Execute" at bounding box center [1126, 601] width 100 height 34
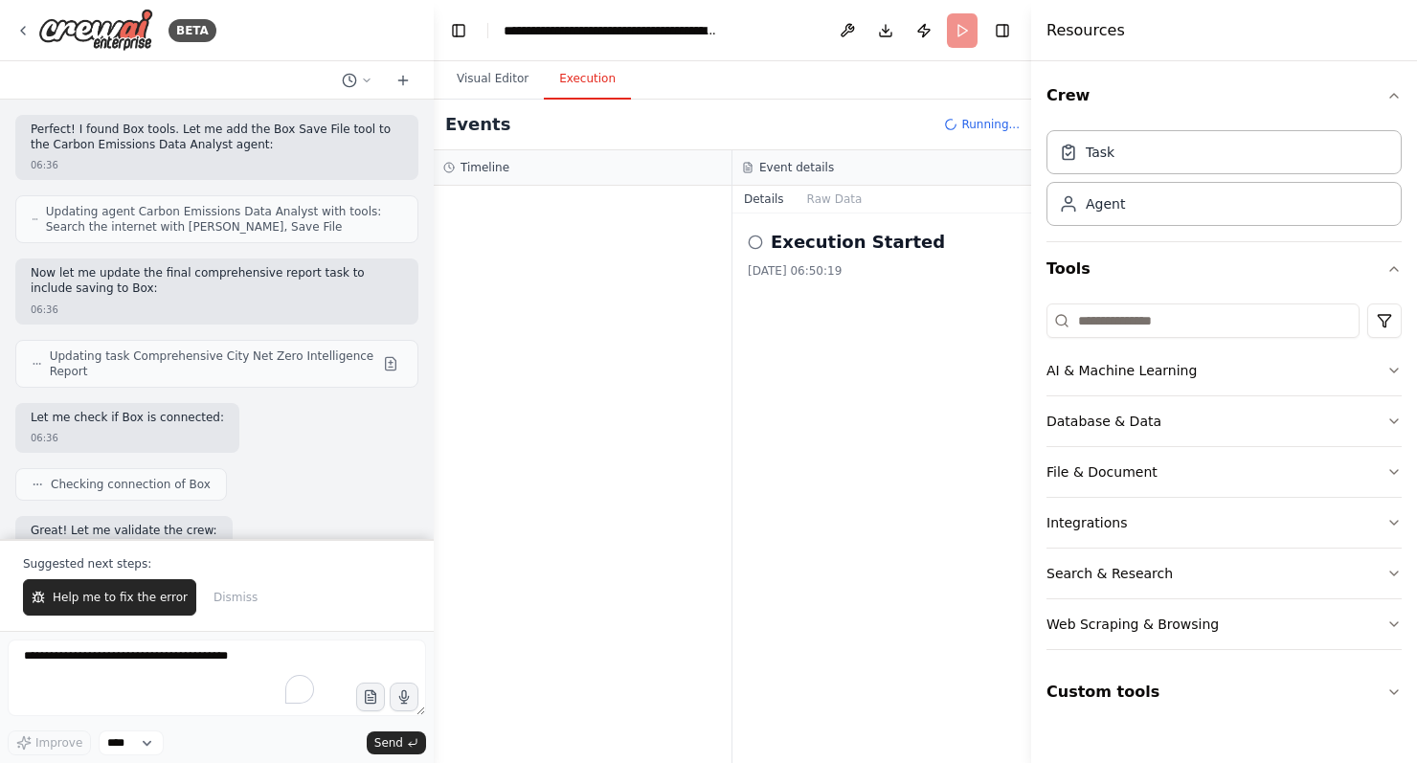
scroll to position [46737, 0]
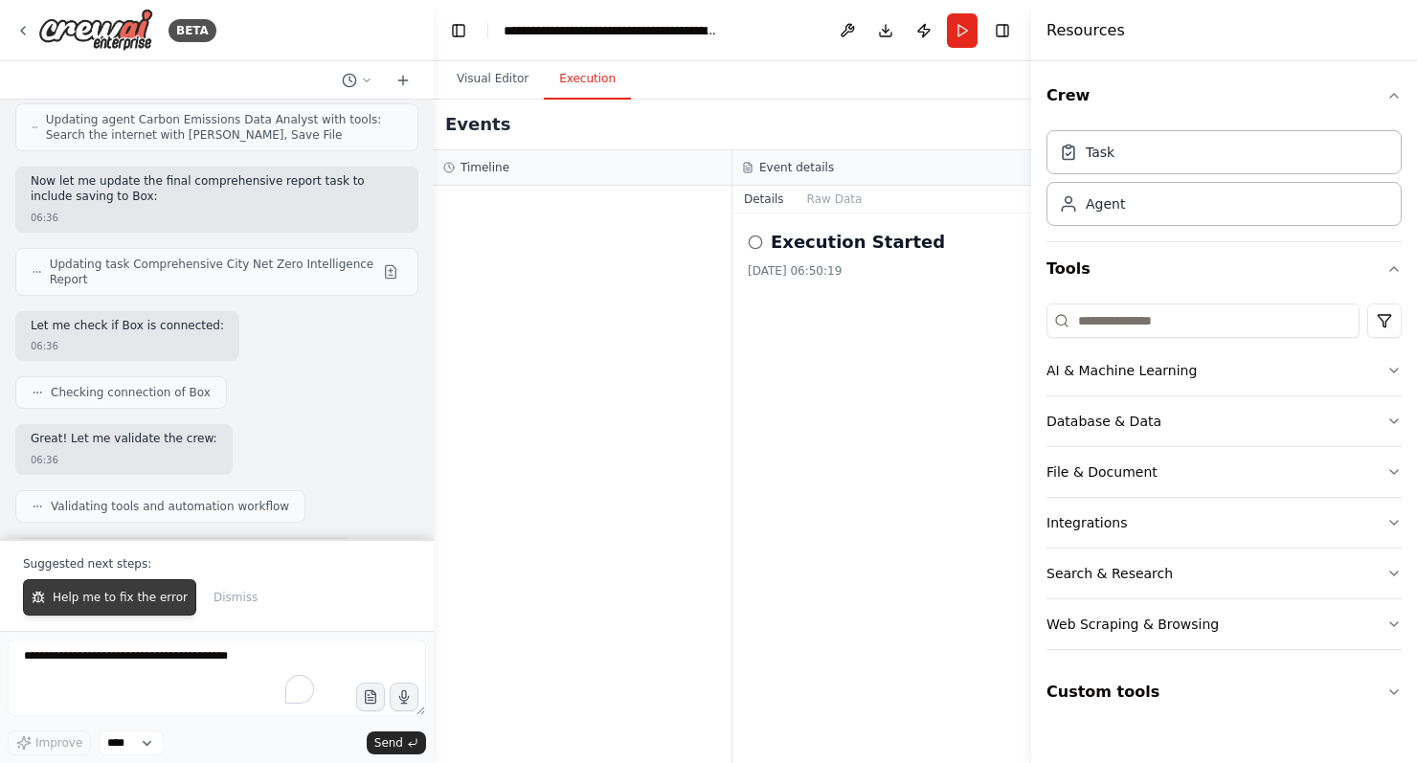
click at [119, 608] on button "Help me to fix the error" at bounding box center [109, 597] width 173 height 36
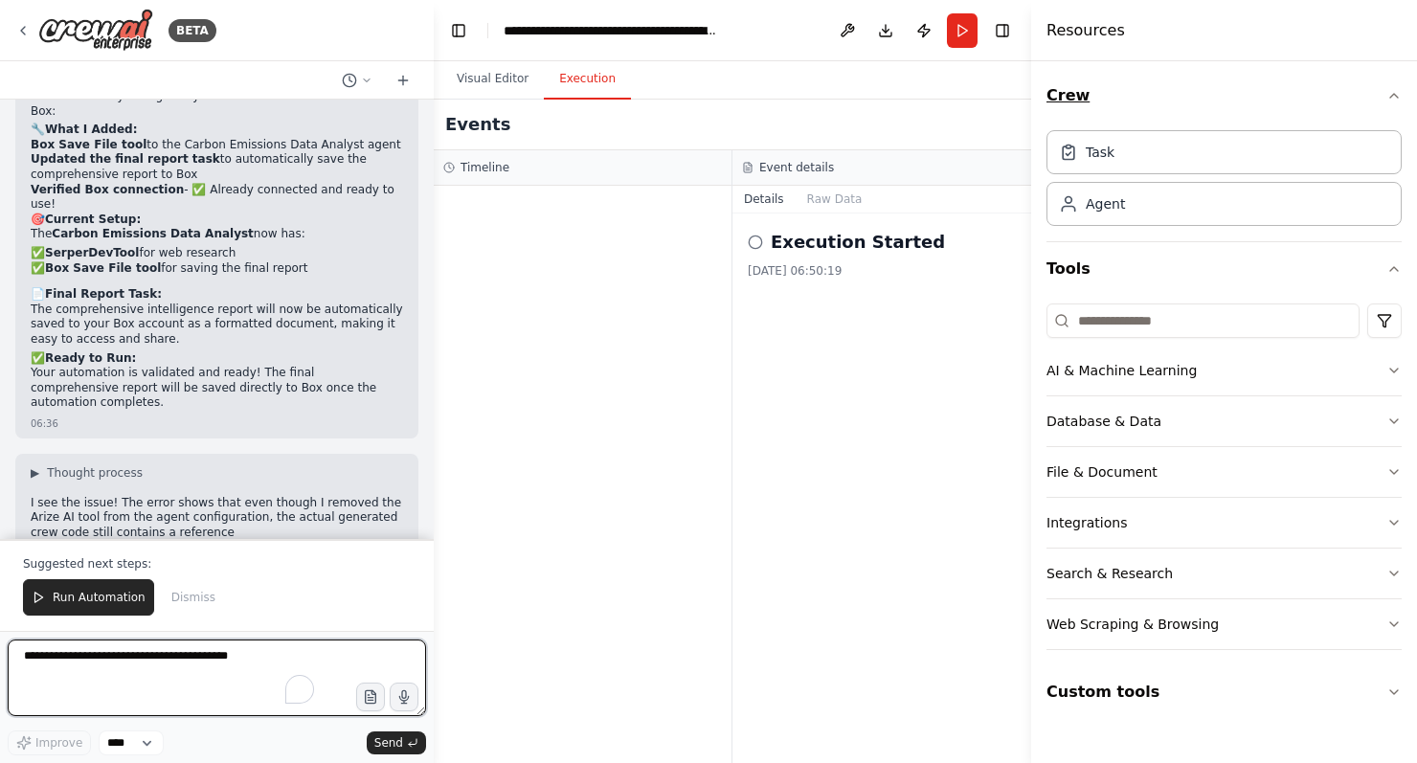
scroll to position [47382, 0]
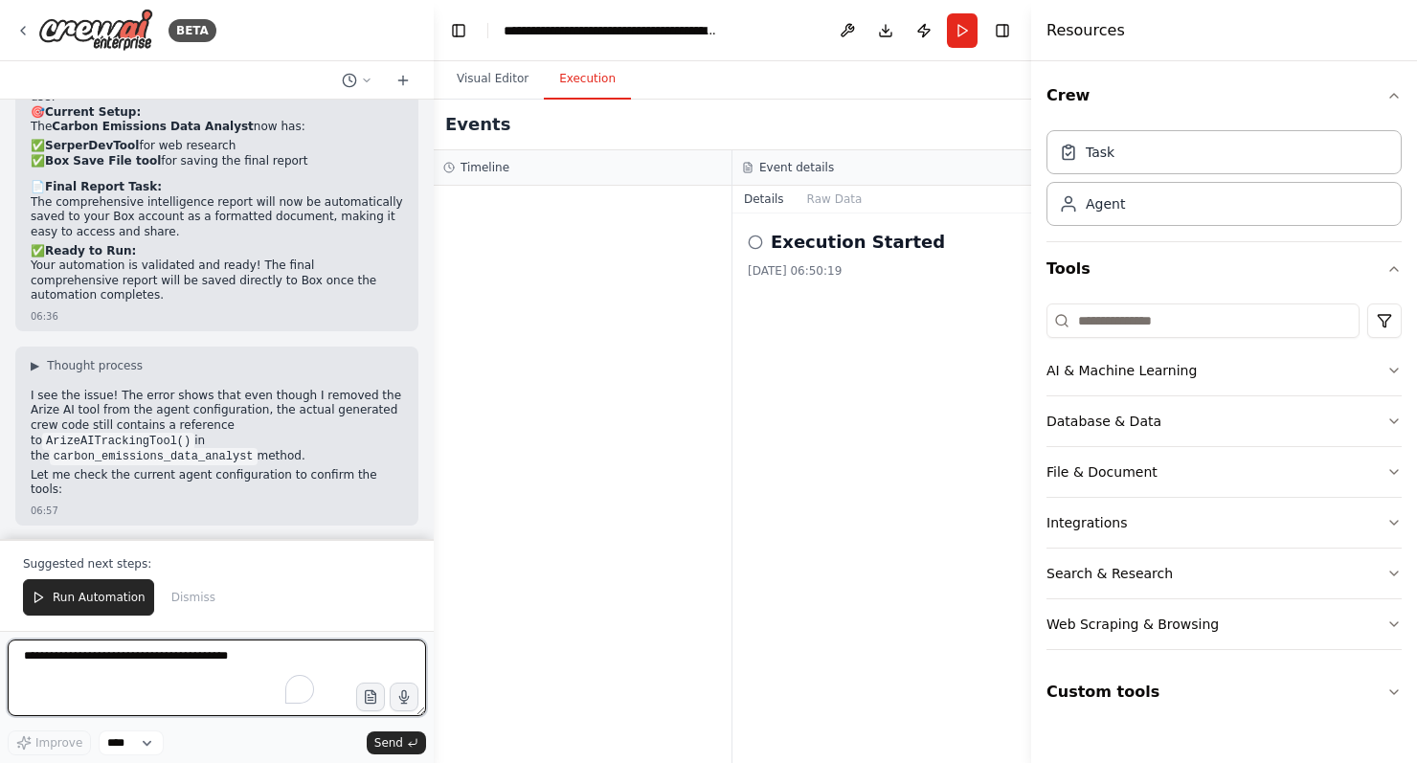
click at [105, 677] on textarea "To enrich screen reader interactions, please activate Accessibility in Grammarl…" at bounding box center [217, 677] width 418 height 77
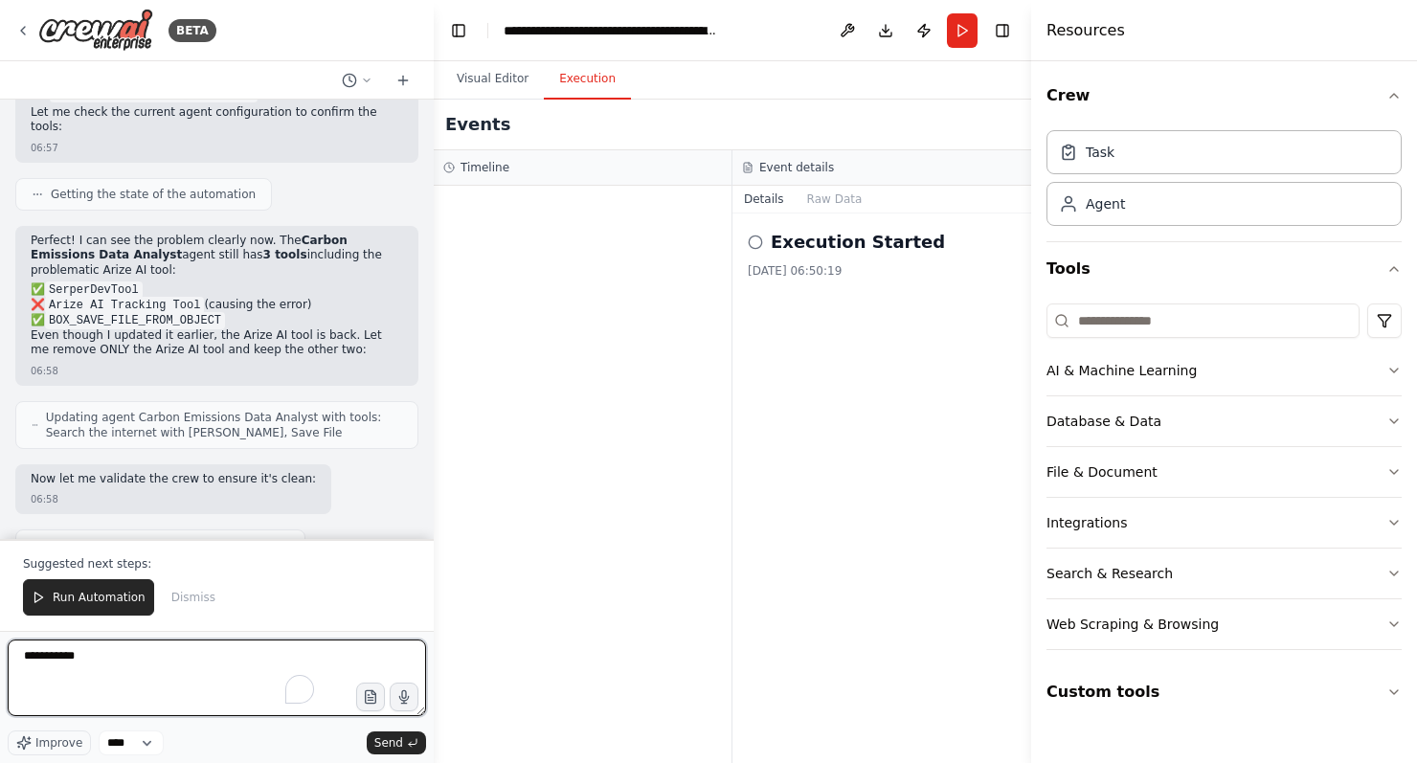
scroll to position [47745, 0]
type textarea "**********"
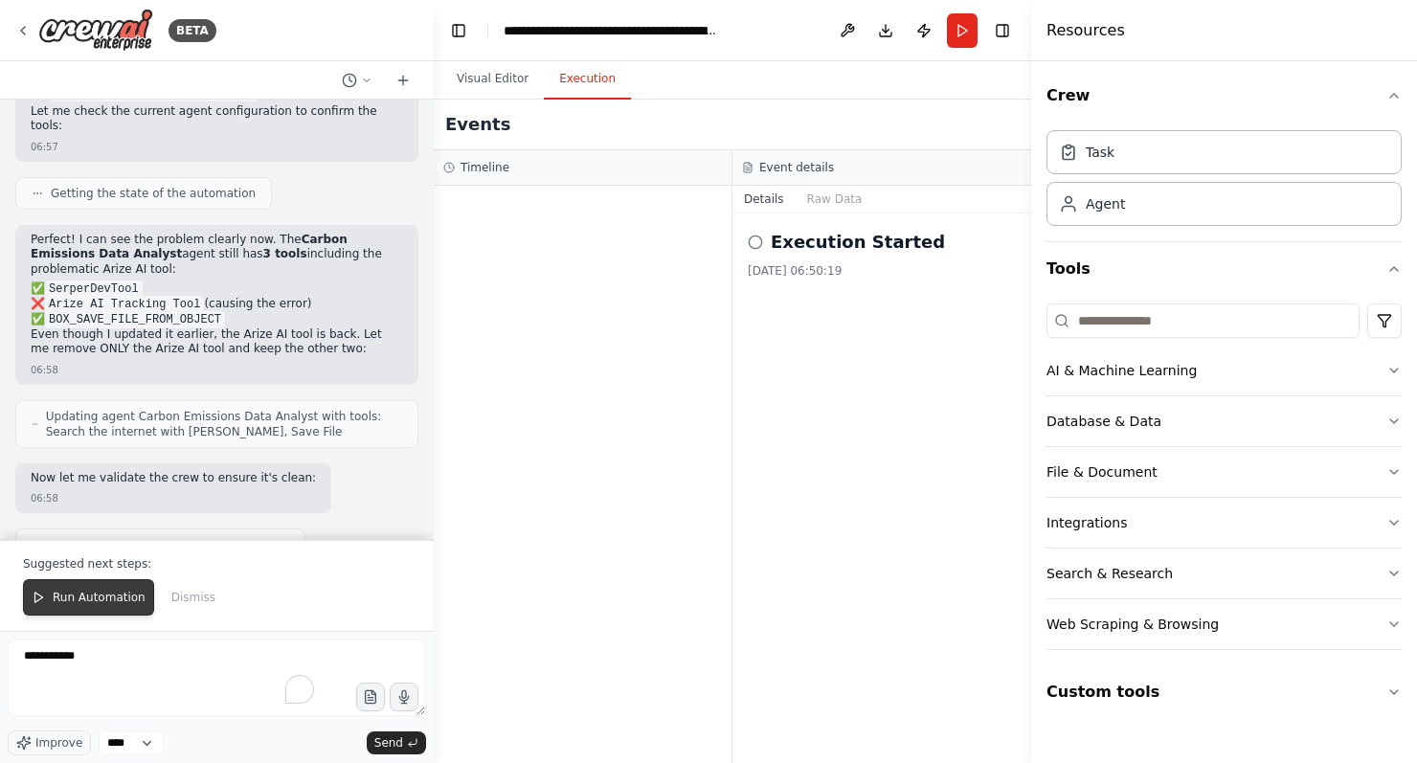
click at [66, 584] on button "Run Automation" at bounding box center [88, 597] width 131 height 36
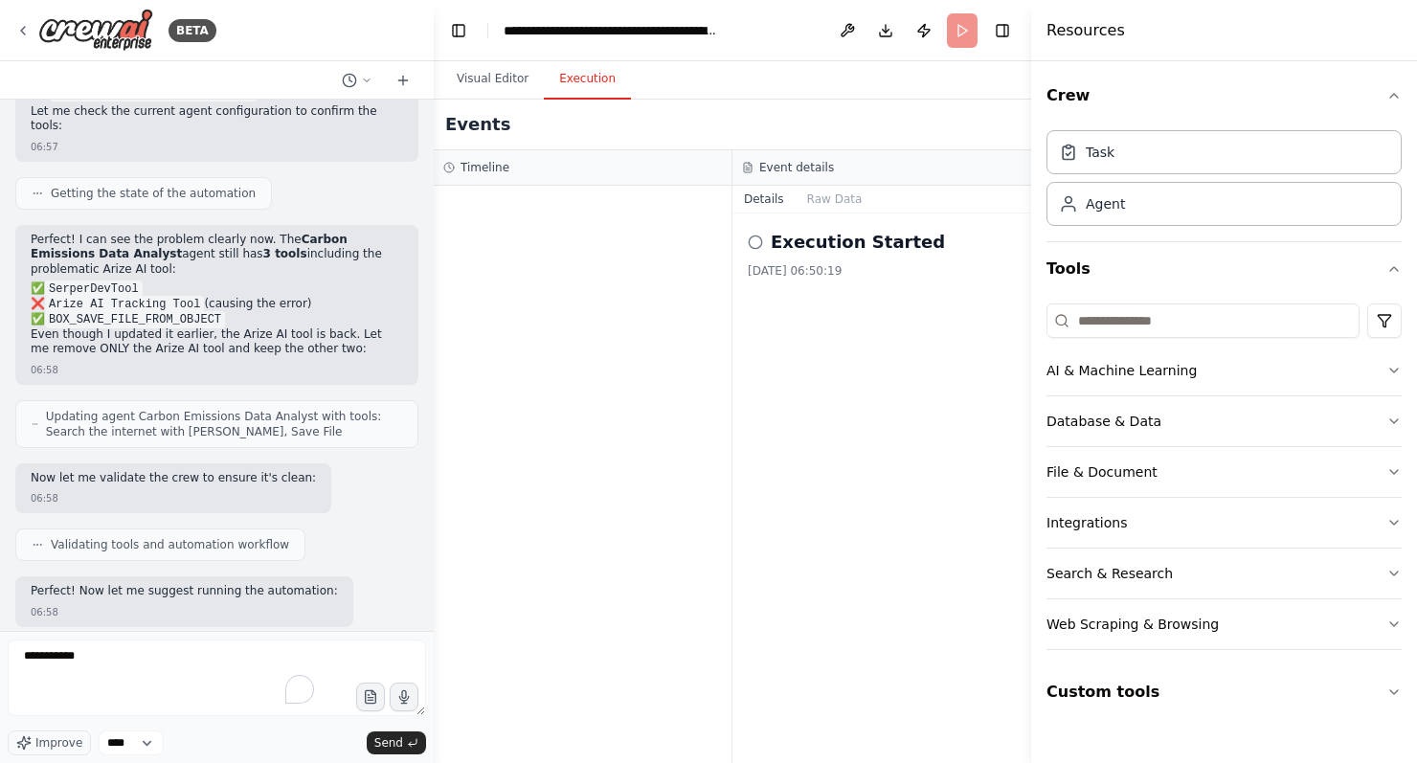
scroll to position [47667, 0]
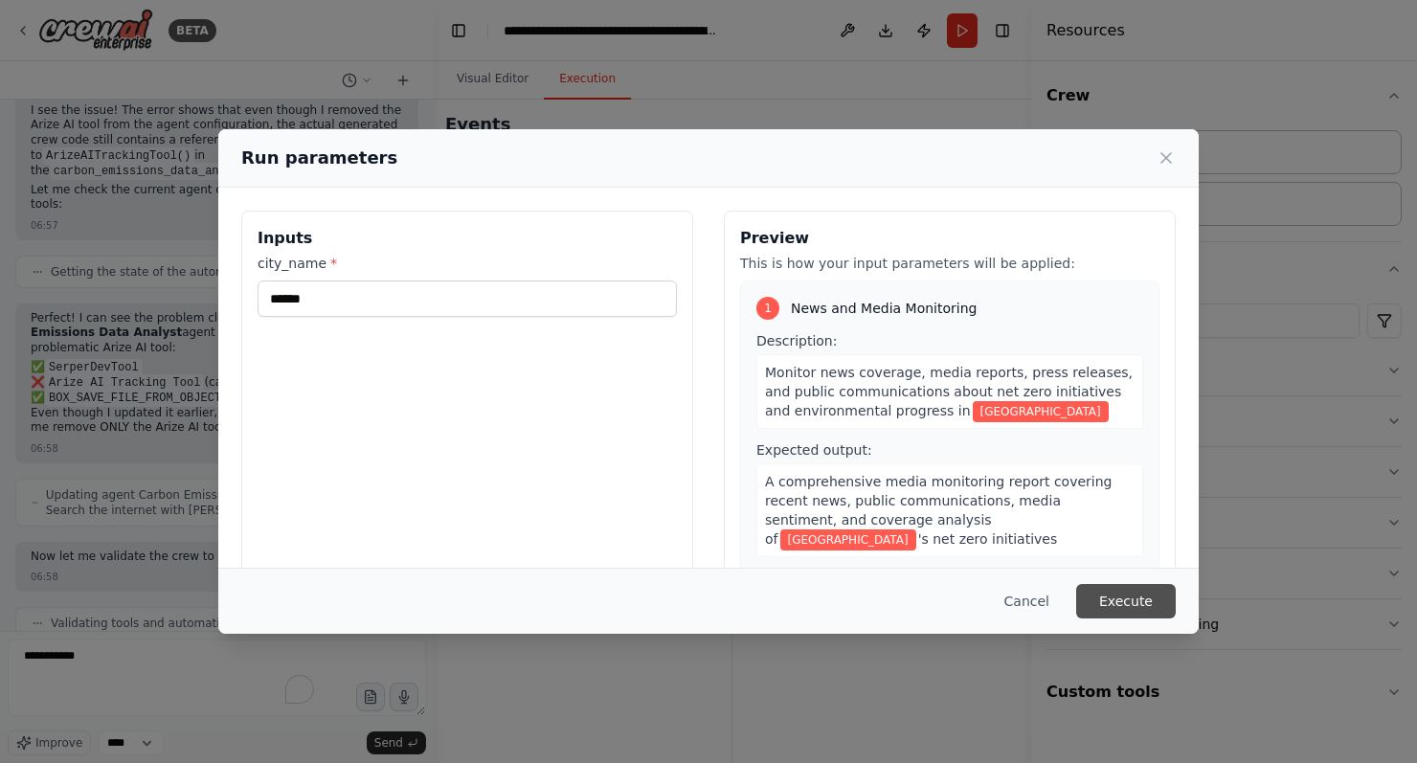
click at [1132, 592] on button "Execute" at bounding box center [1126, 601] width 100 height 34
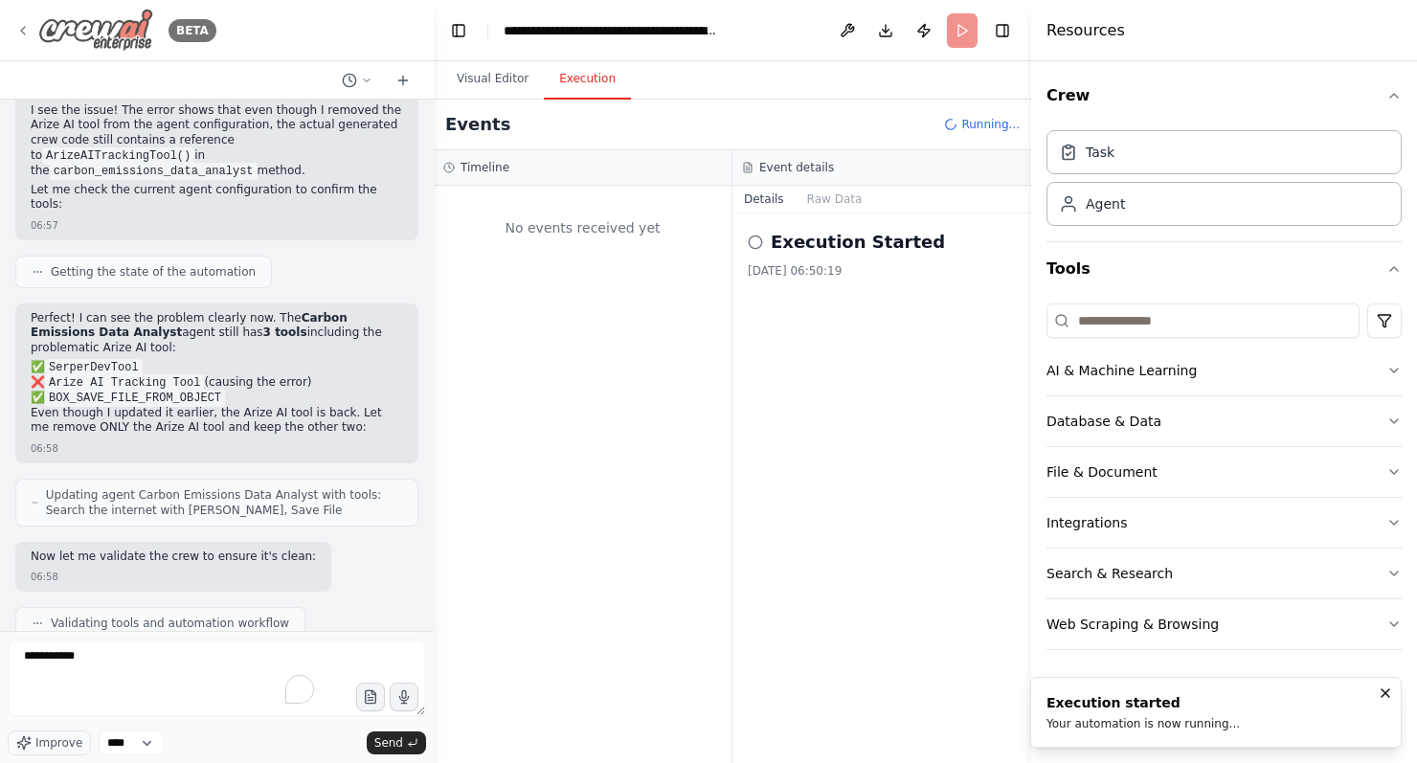
click at [20, 29] on icon at bounding box center [22, 30] width 15 height 15
